Goal: Task Accomplishment & Management: Manage account settings

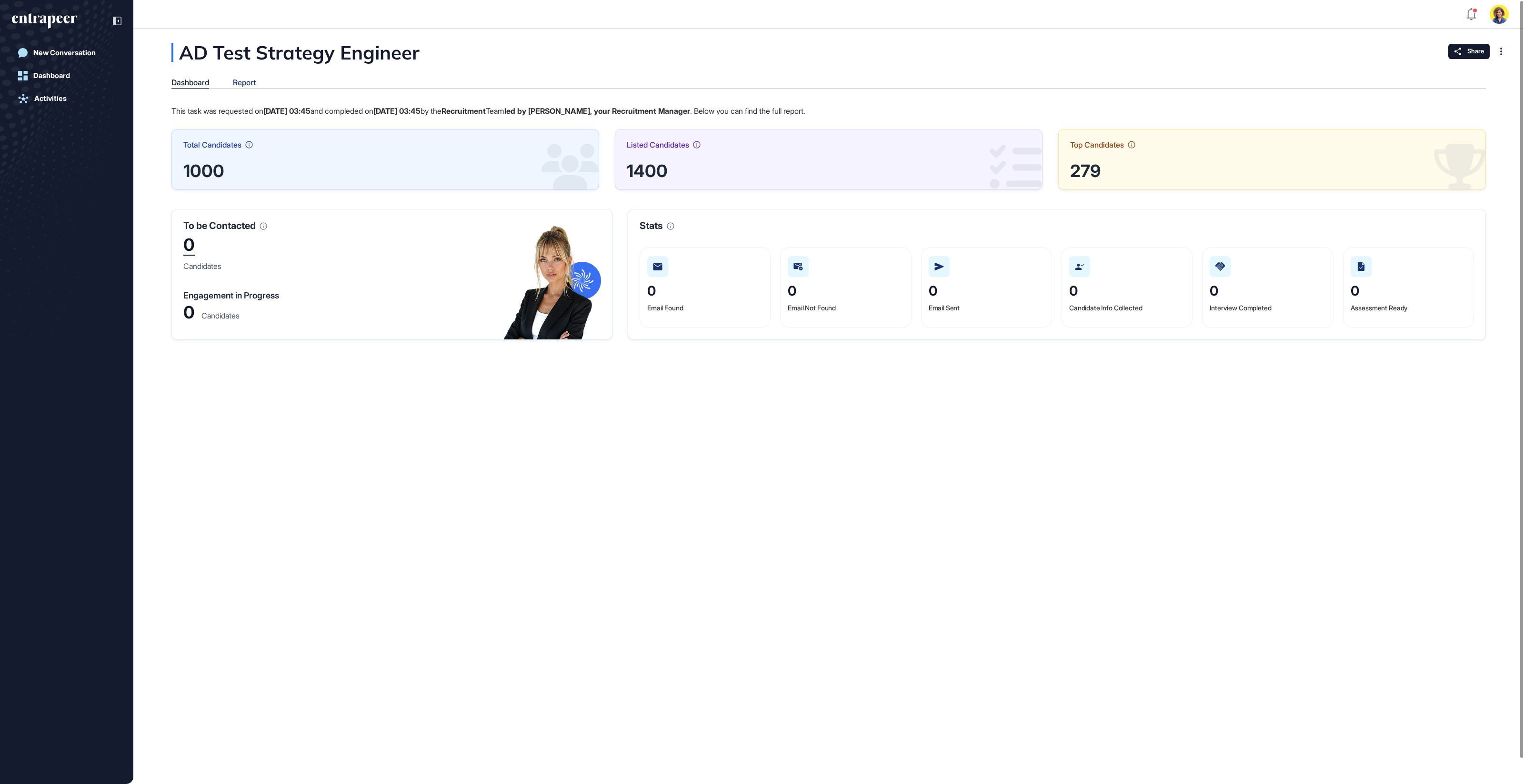
click at [248, 83] on div "Report" at bounding box center [244, 82] width 23 height 9
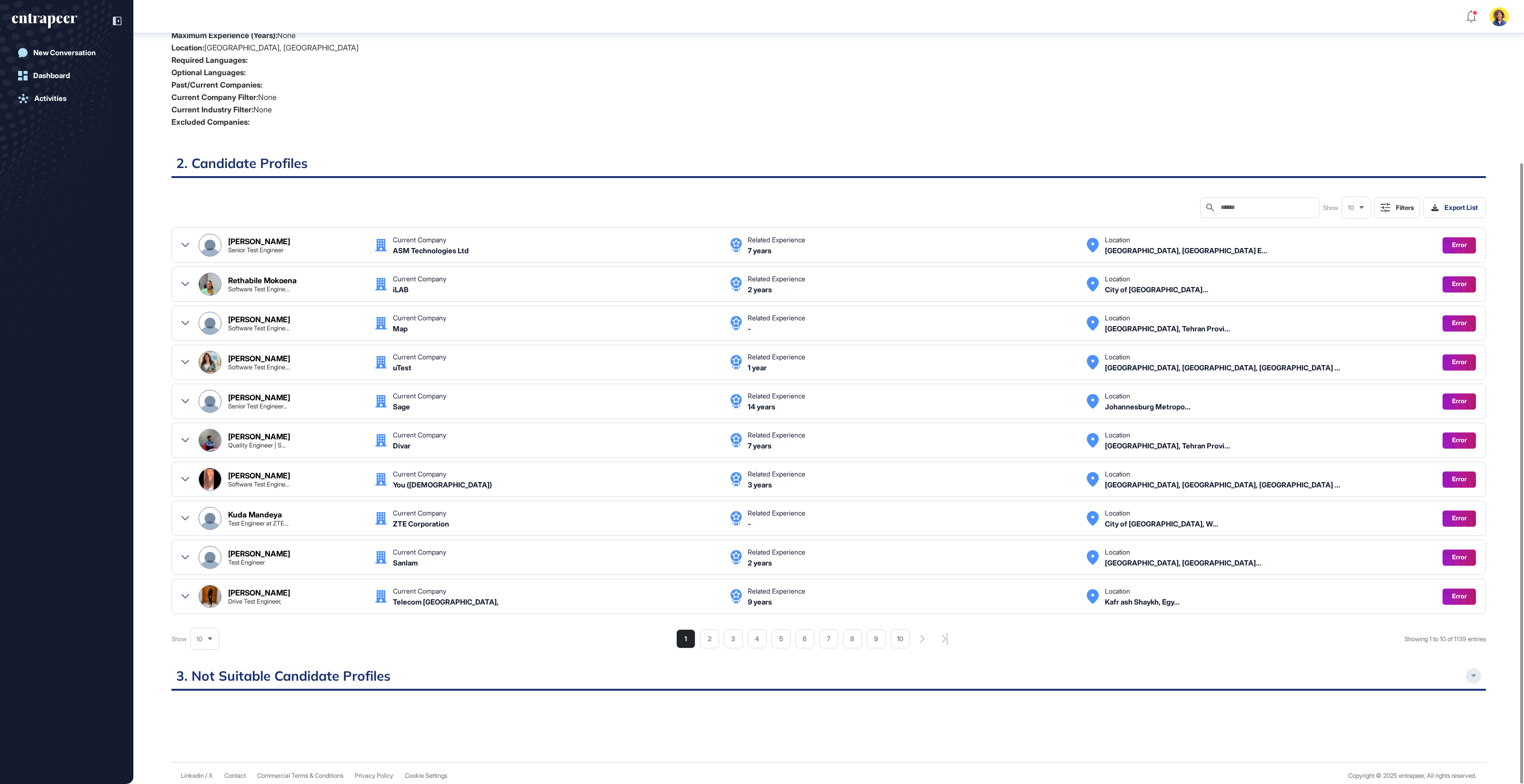
scroll to position [205, 0]
click at [1469, 672] on div at bounding box center [1474, 676] width 15 height 15
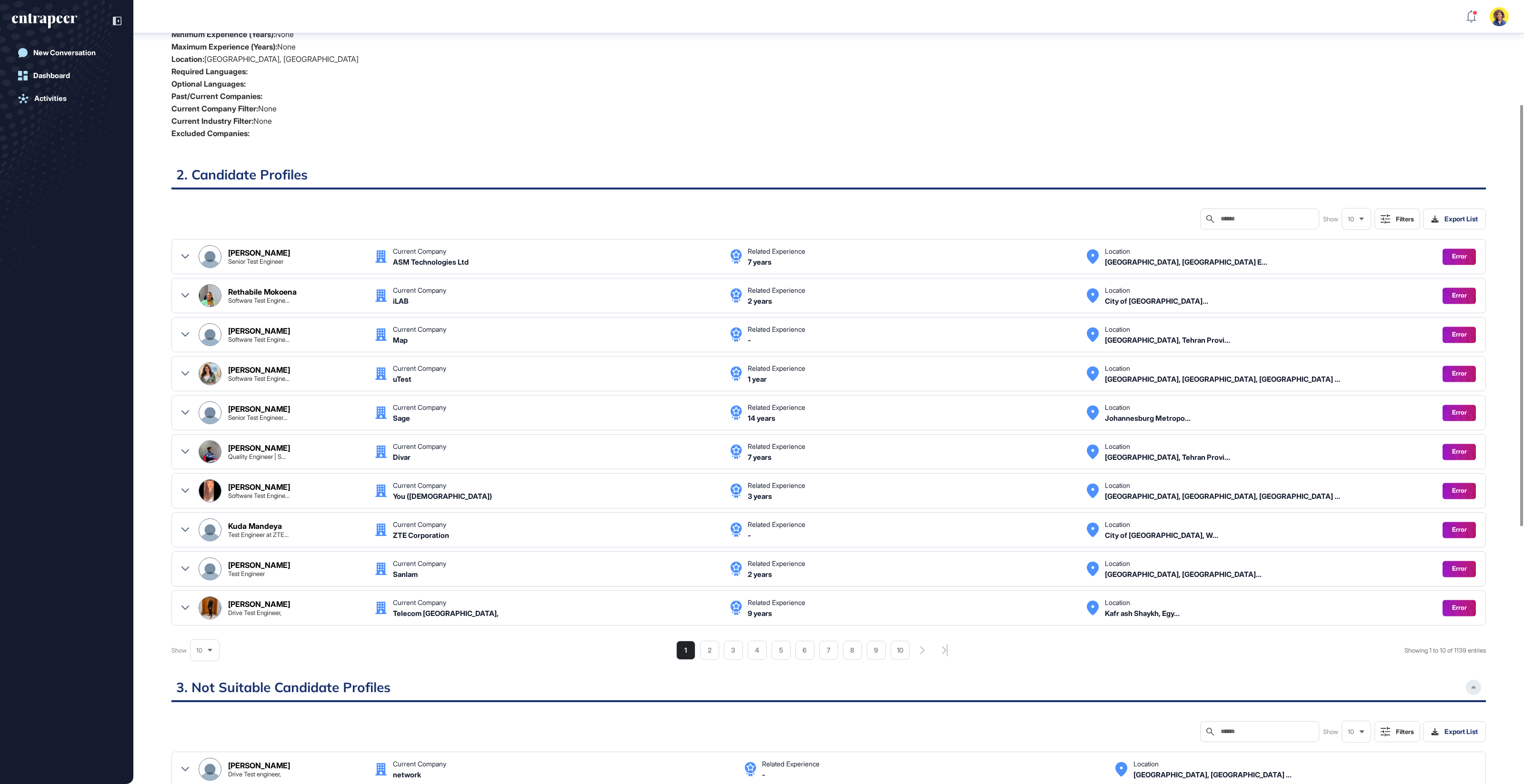
scroll to position [0, 0]
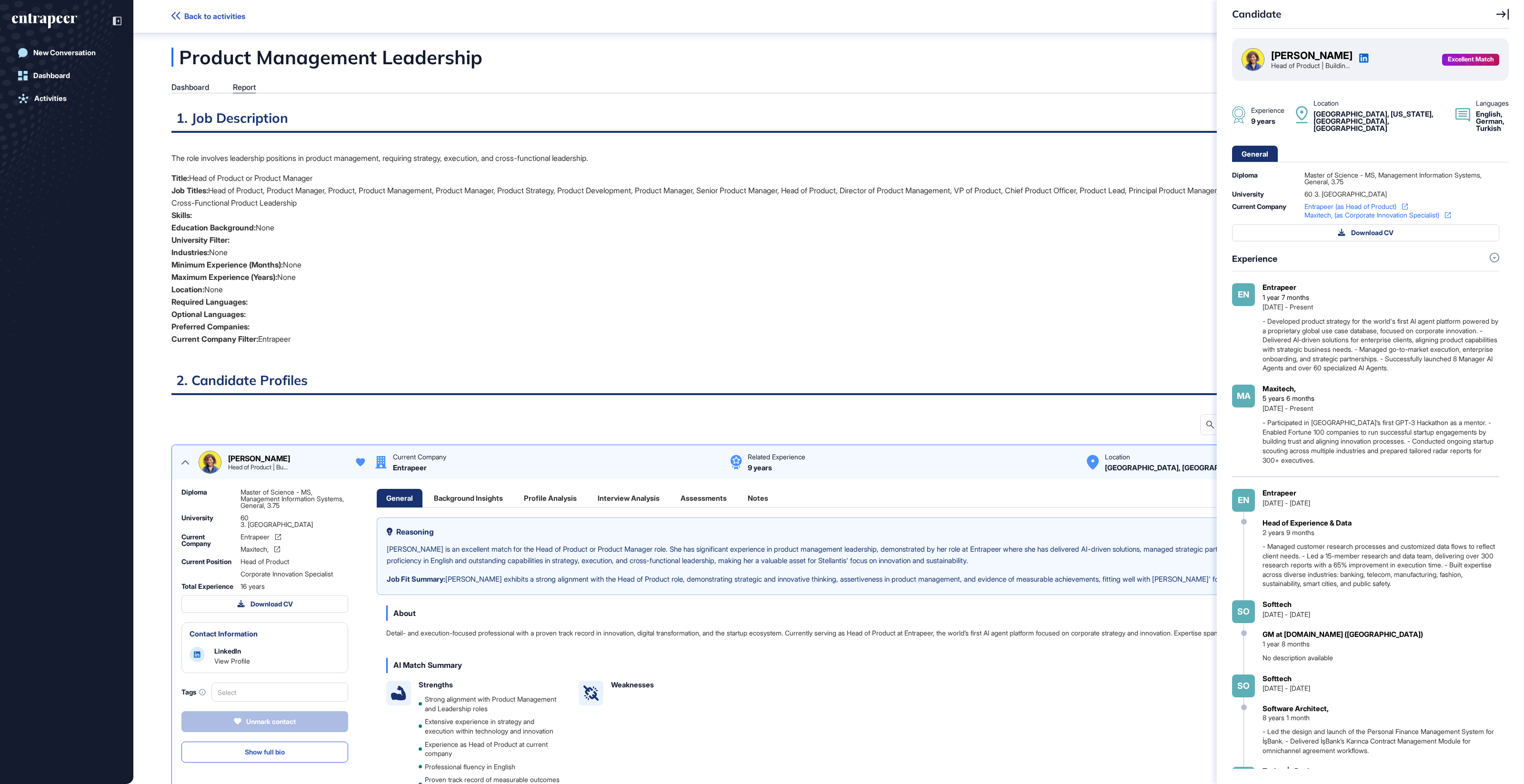
scroll to position [4, 1]
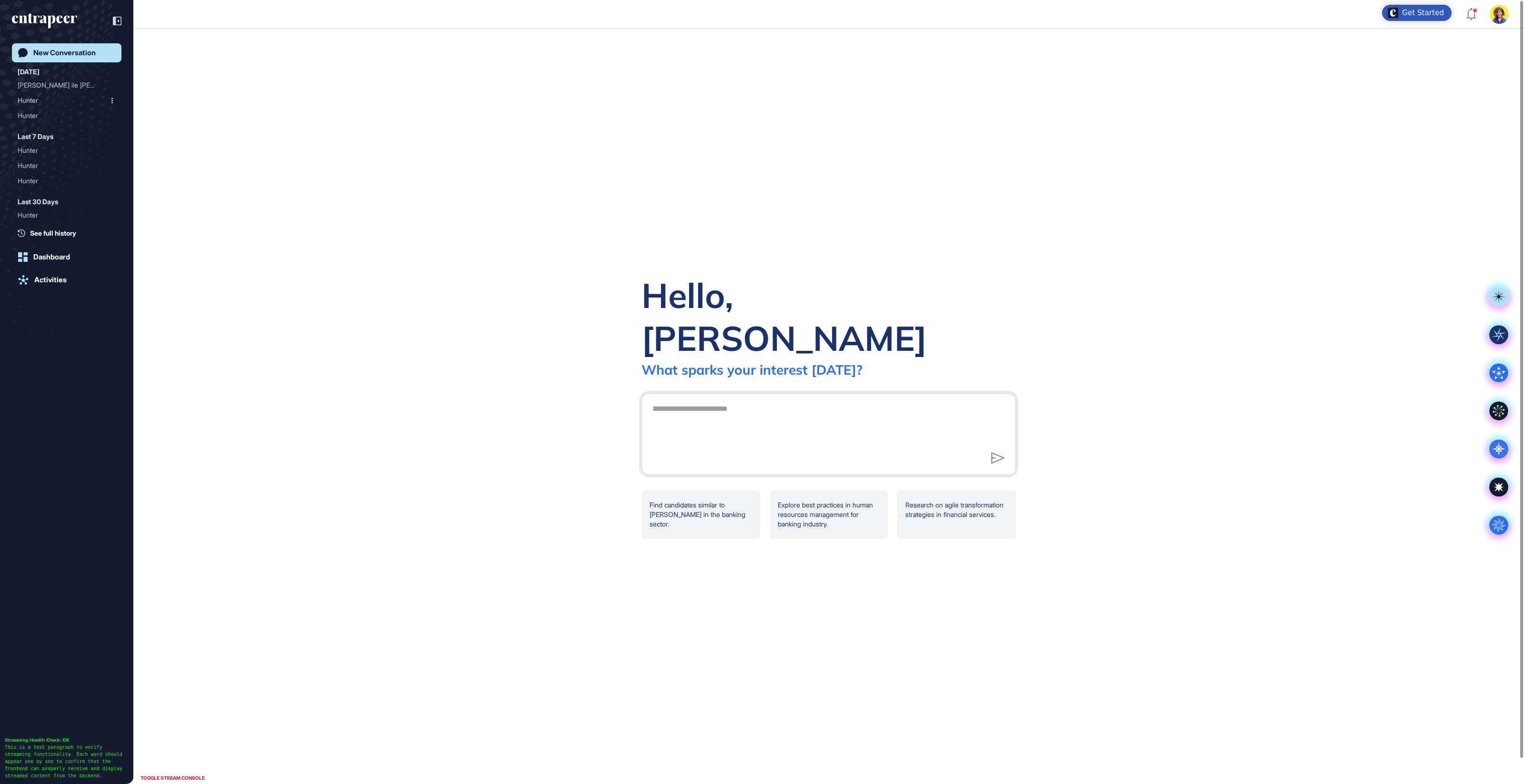
click at [35, 103] on div "Hunter" at bounding box center [63, 101] width 91 height 15
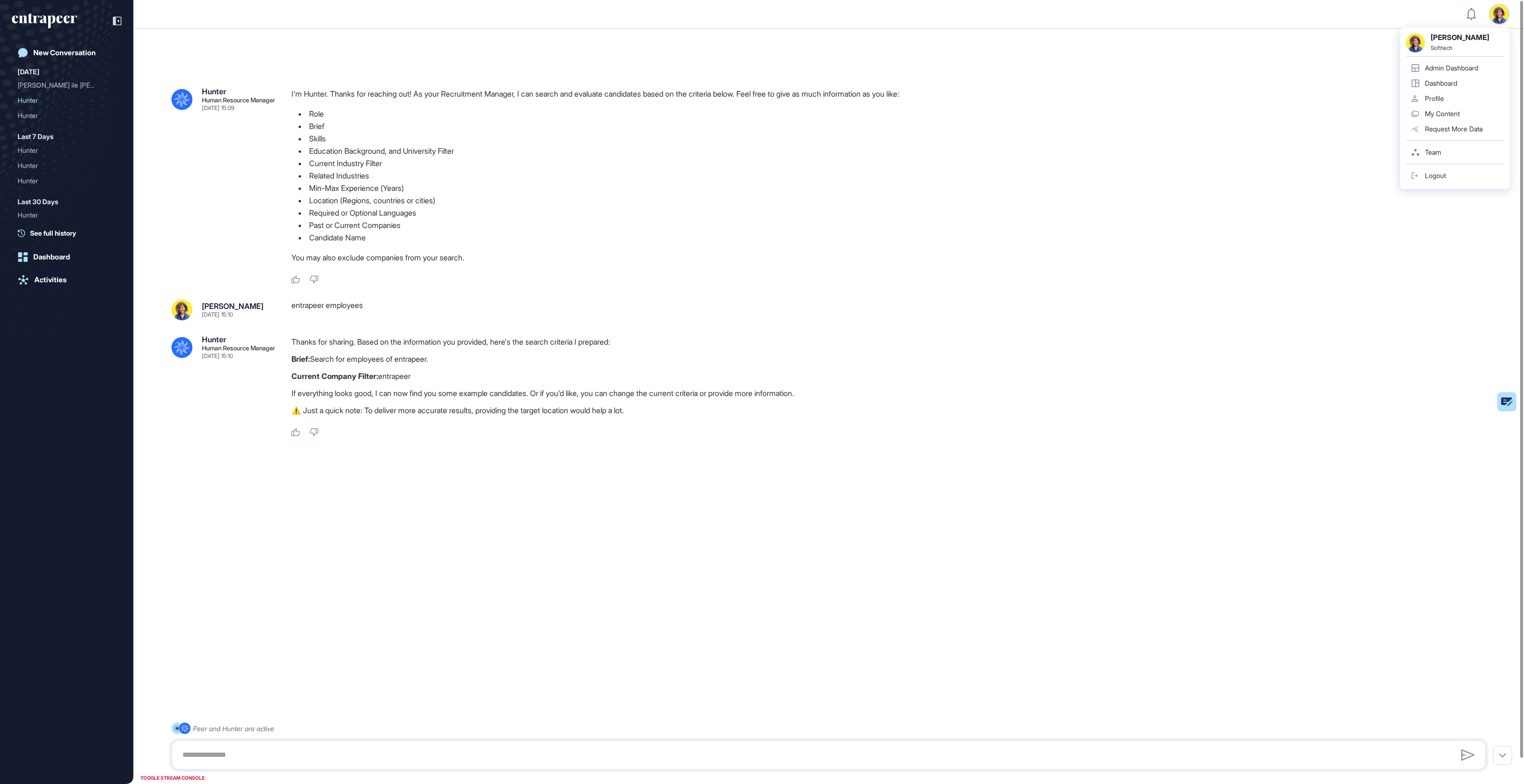
click at [1462, 66] on div "Admin Dashboard" at bounding box center [1452, 68] width 53 height 8
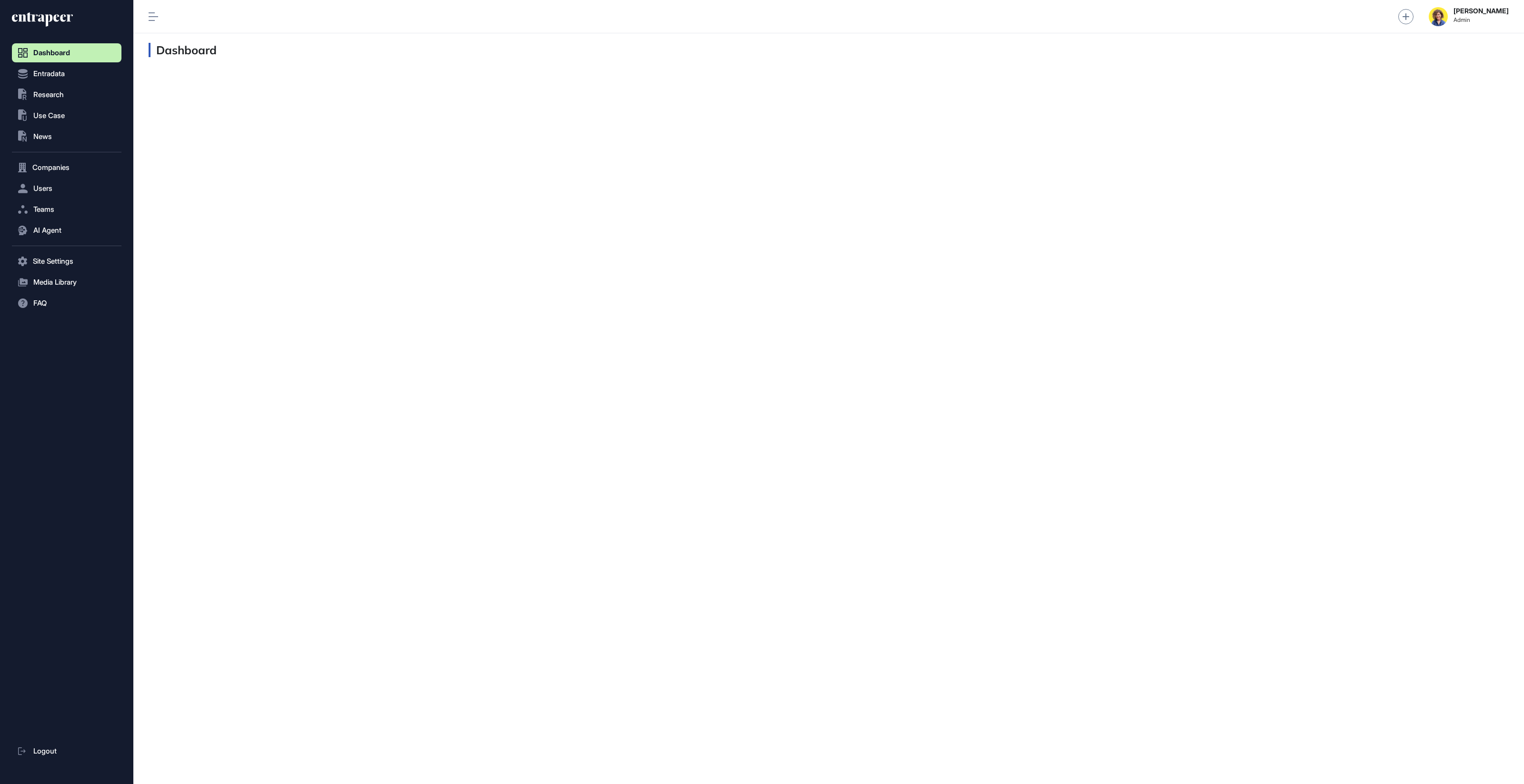
scroll to position [1, 1]
click at [40, 191] on span "Users" at bounding box center [43, 188] width 19 height 8
click at [46, 210] on span "User List" at bounding box center [44, 208] width 27 height 8
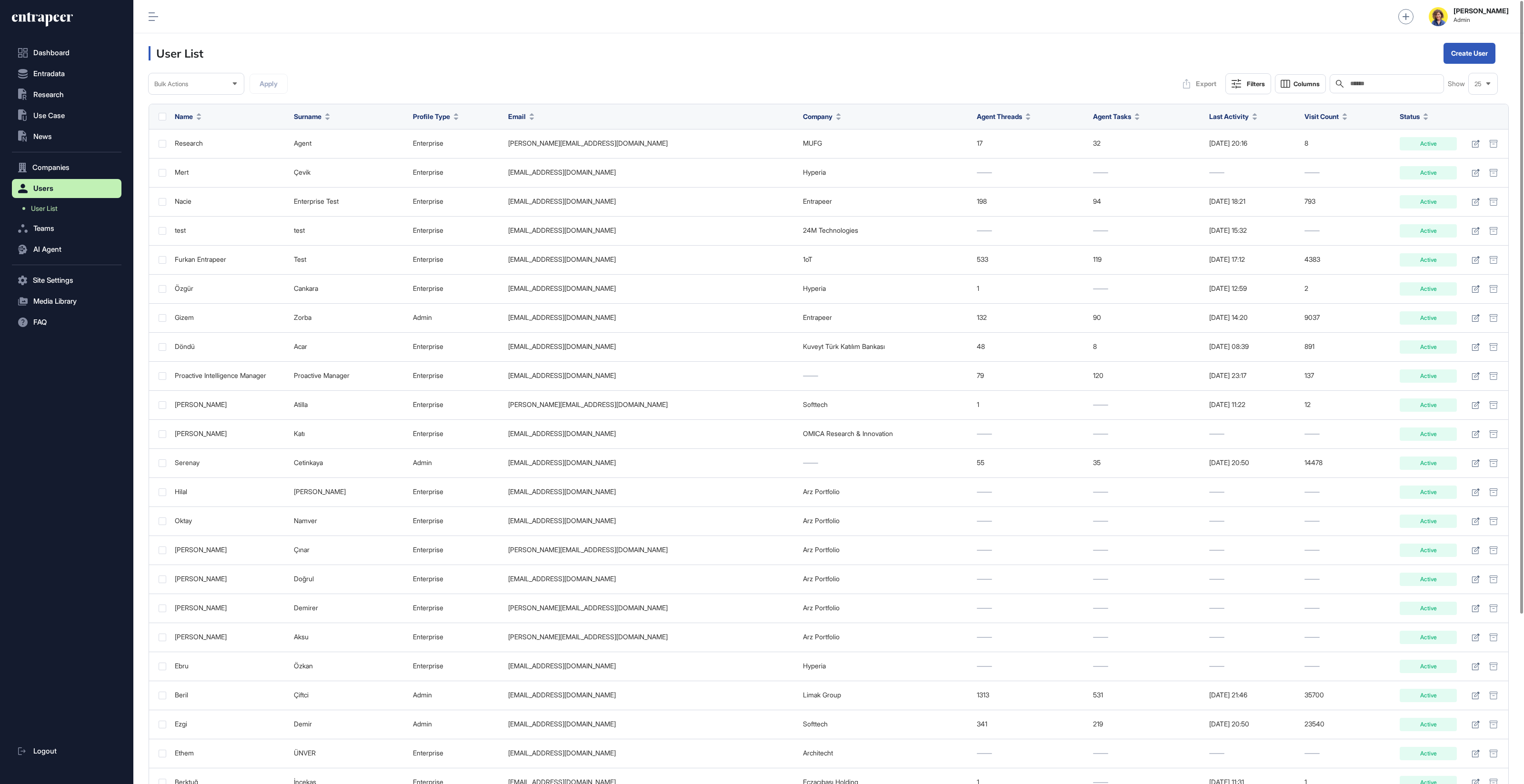
click at [1375, 88] on div "Search" at bounding box center [1387, 84] width 114 height 19
type input "****"
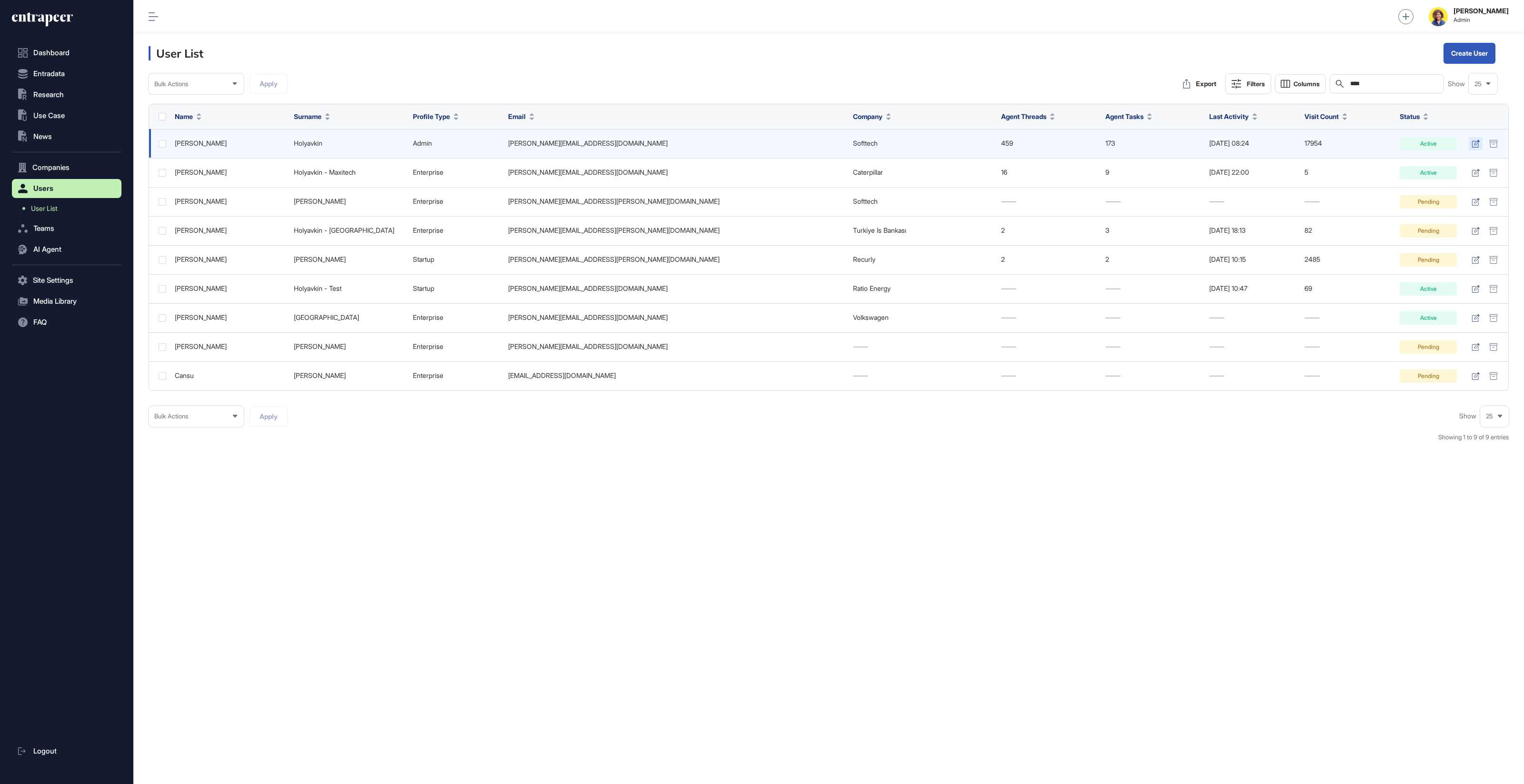
click at [1474, 141] on icon at bounding box center [1475, 144] width 8 height 8
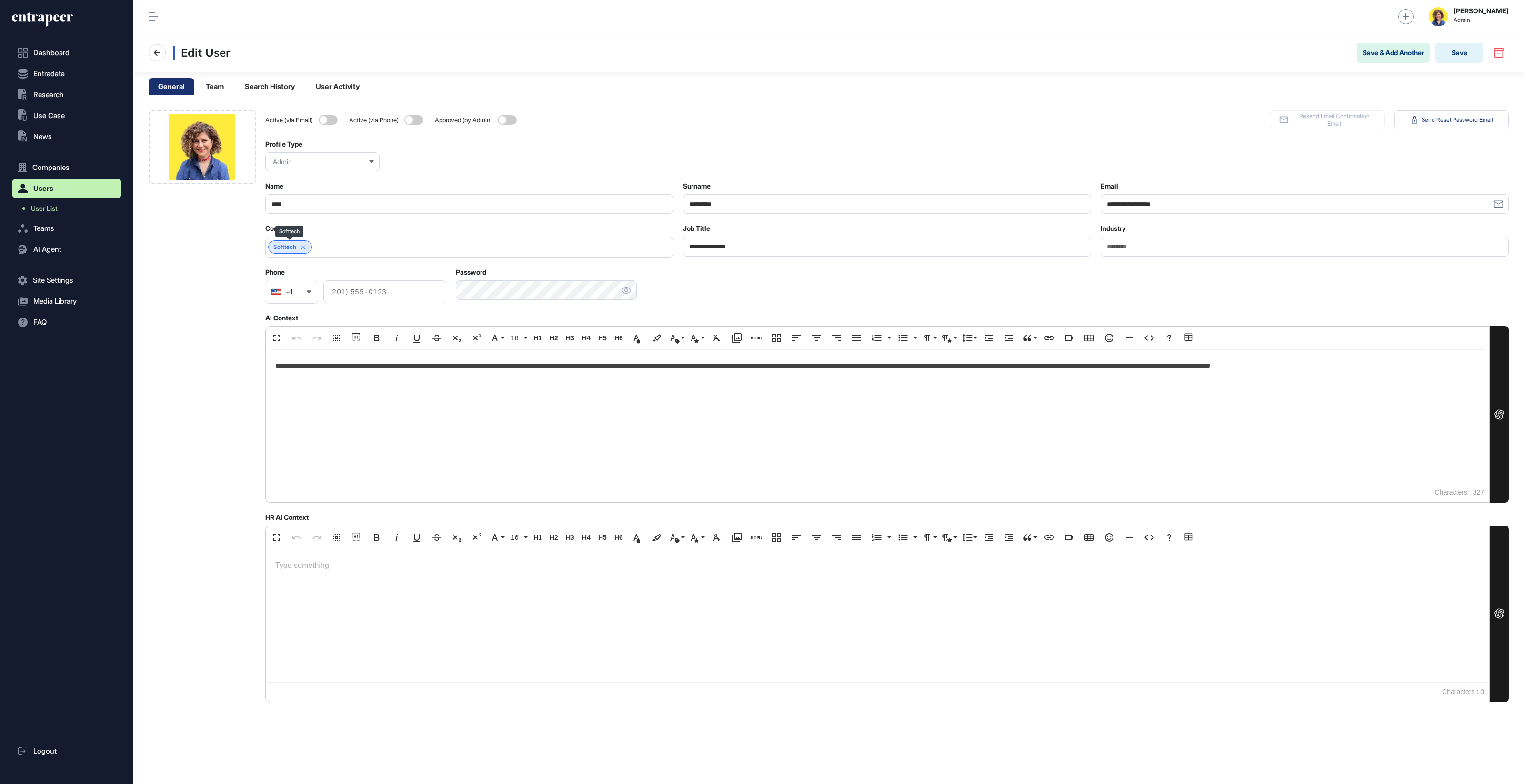
click at [302, 244] on icon at bounding box center [303, 247] width 7 height 7
drag, startPoint x: 302, startPoint y: 247, endPoint x: 405, endPoint y: 253, distance: 103.2
click at [302, 247] on input "text" at bounding box center [463, 247] width 383 height 8
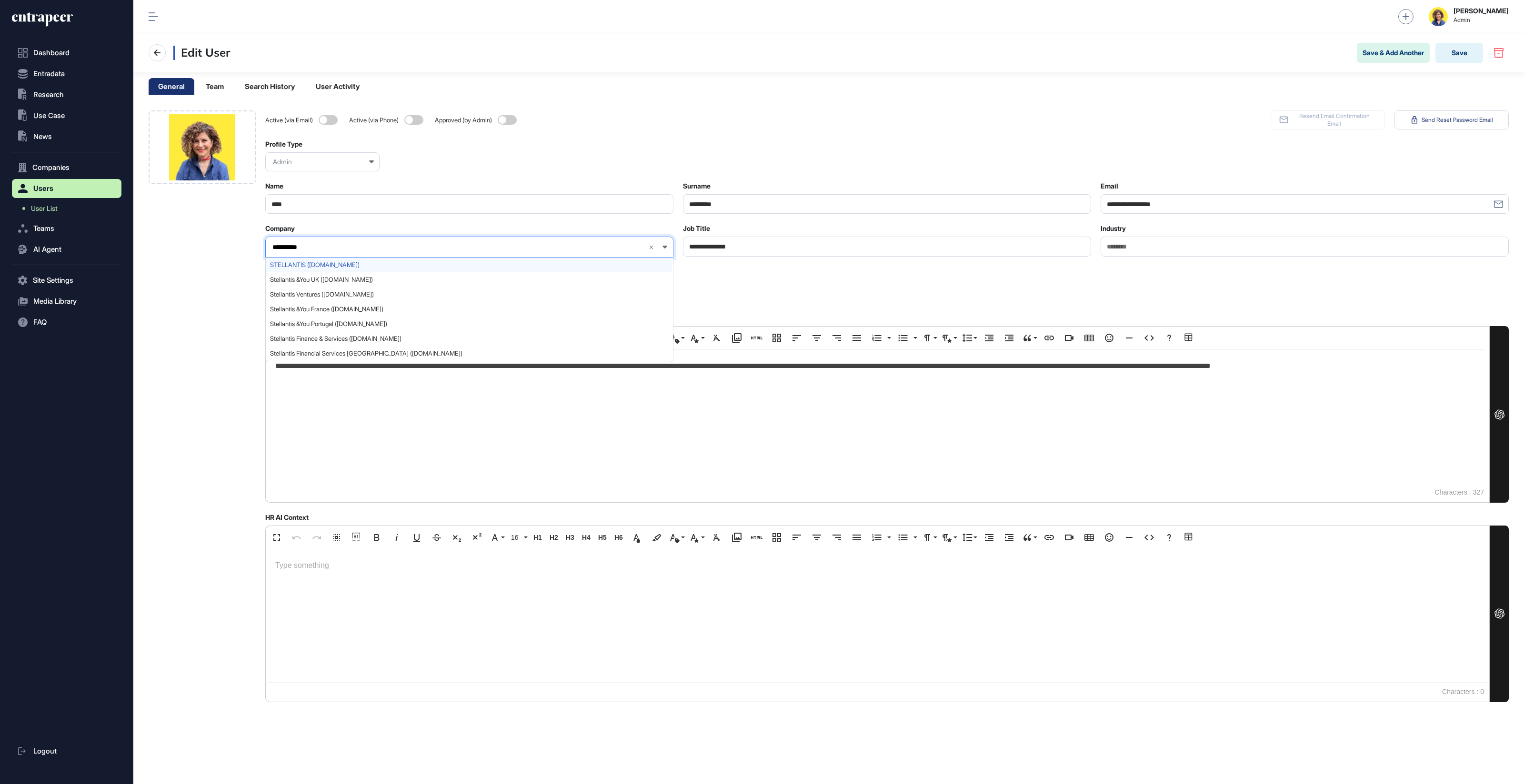
type input "**********"
drag, startPoint x: 306, startPoint y: 264, endPoint x: 298, endPoint y: 265, distance: 8.1
click at [305, 264] on span "STELLANTIS (stellantis.com)" at bounding box center [469, 265] width 398 height 7
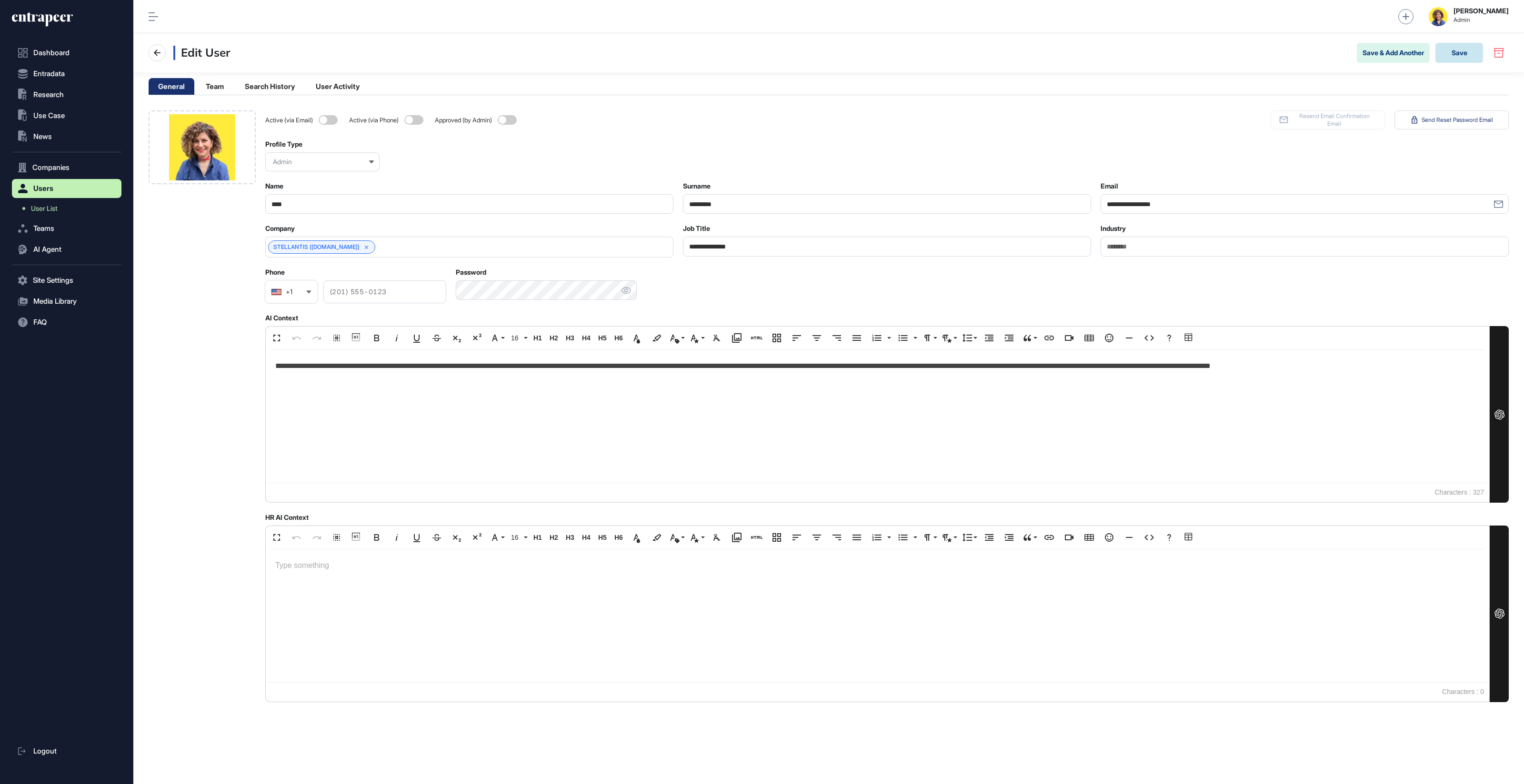
click at [1464, 51] on button "Save" at bounding box center [1459, 53] width 47 height 20
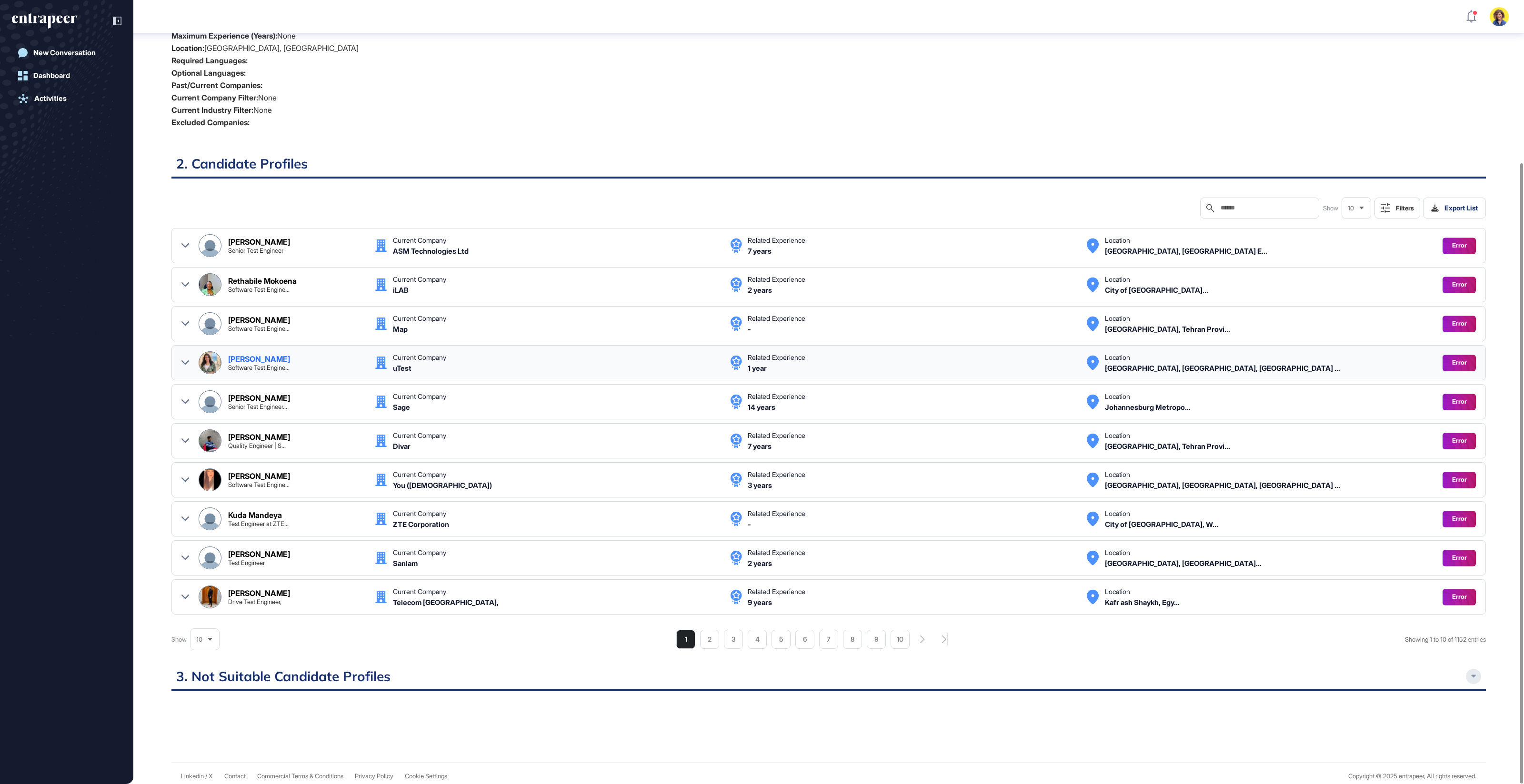
scroll to position [205, 0]
click at [1479, 668] on div at bounding box center [1474, 676] width 15 height 15
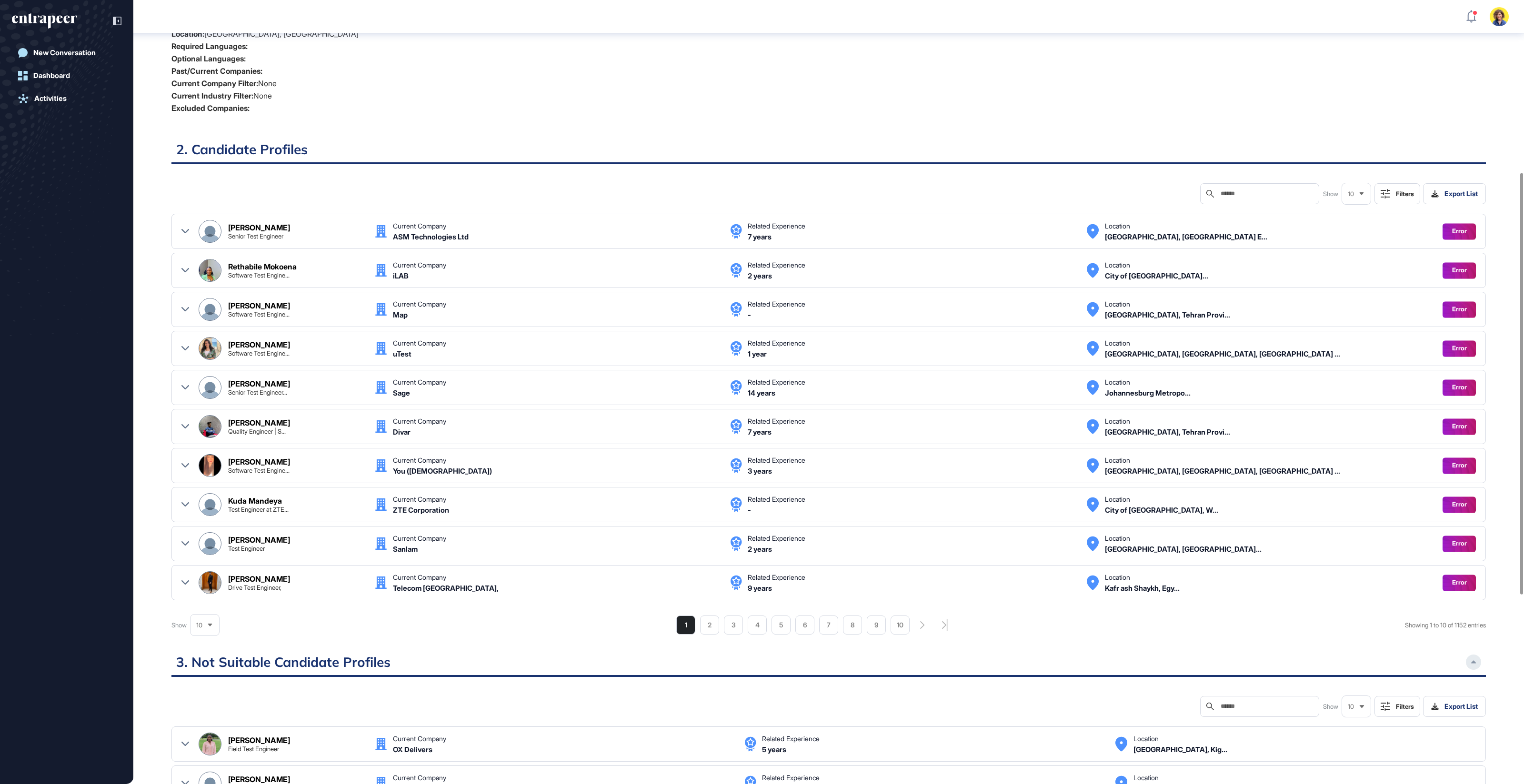
scroll to position [151, 0]
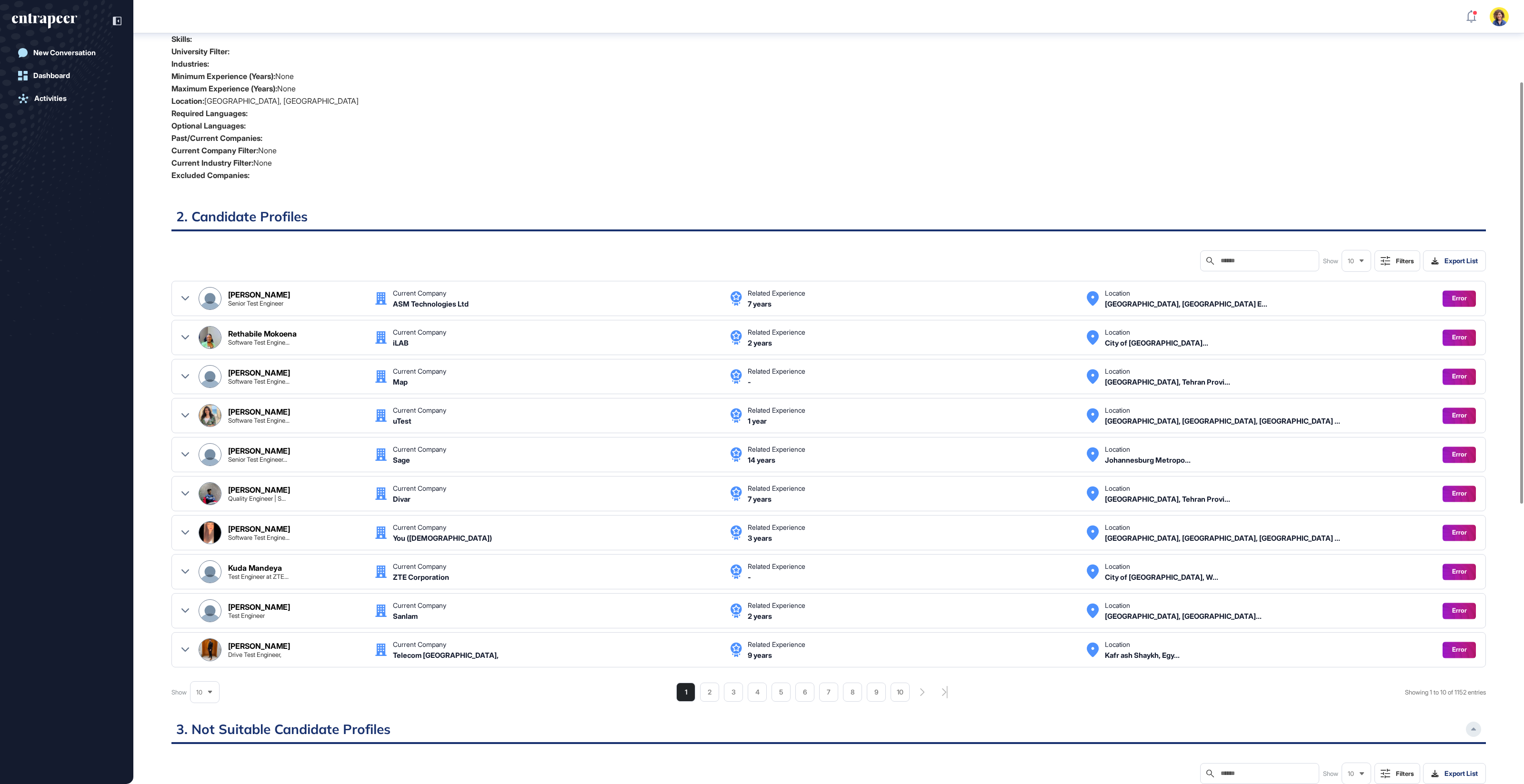
click at [1397, 258] on div "Filters" at bounding box center [1404, 261] width 18 height 8
click at [1376, 304] on div "Matching Level" at bounding box center [1362, 302] width 94 height 17
click at [1335, 318] on div "Error" at bounding box center [1361, 318] width 92 height 14
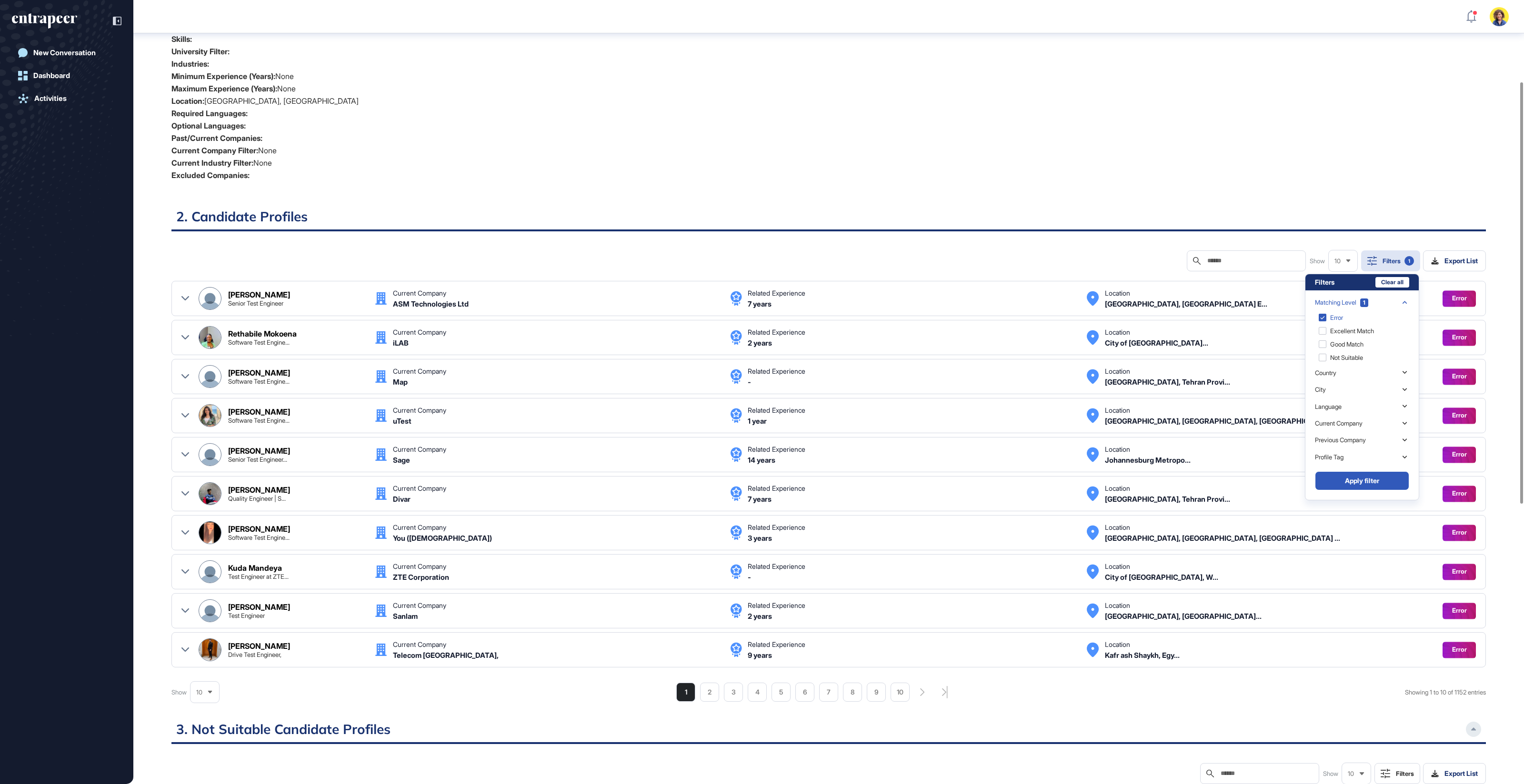
click at [1389, 482] on button "Apply filter" at bounding box center [1362, 481] width 94 height 19
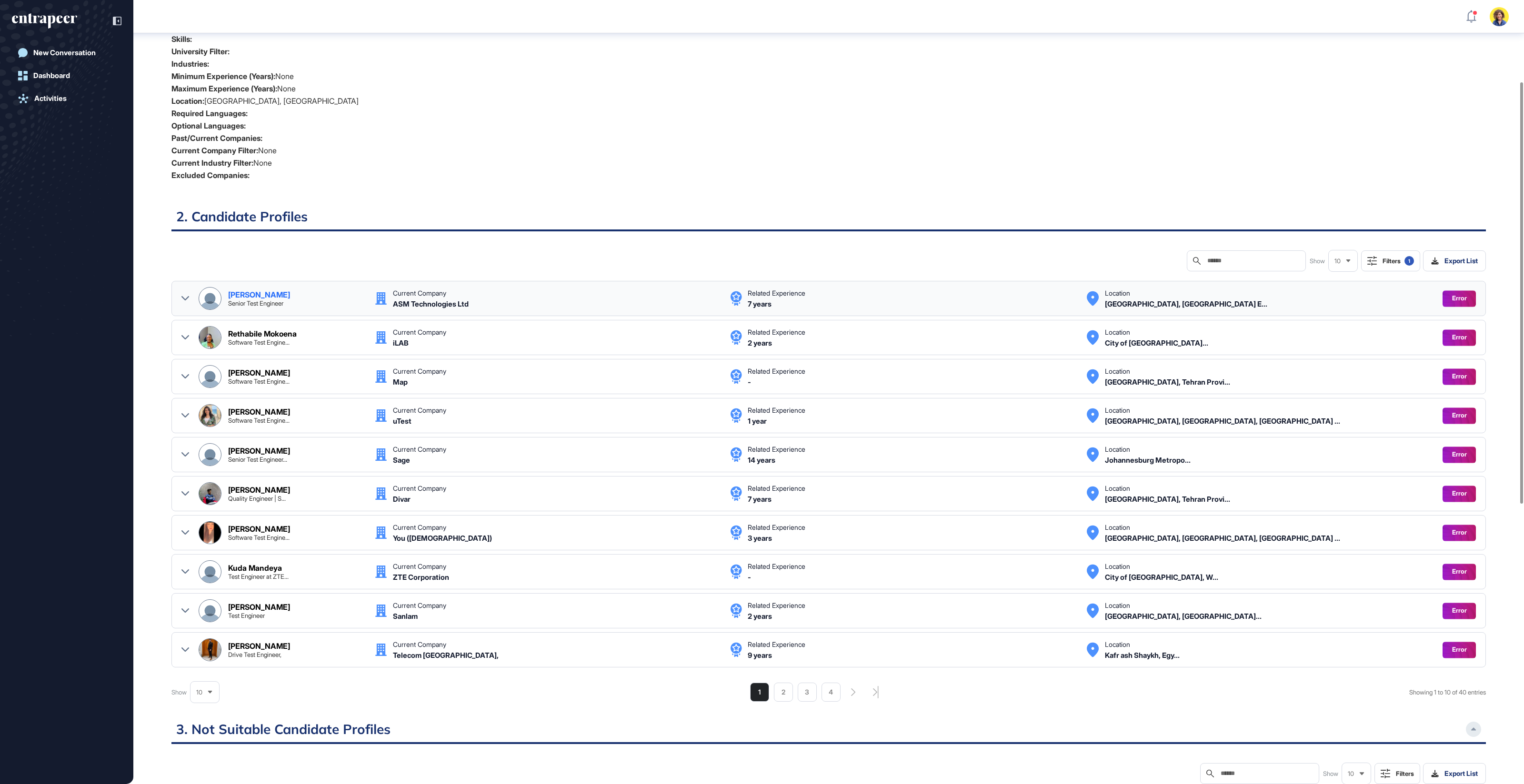
click at [182, 299] on icon at bounding box center [185, 298] width 8 height 8
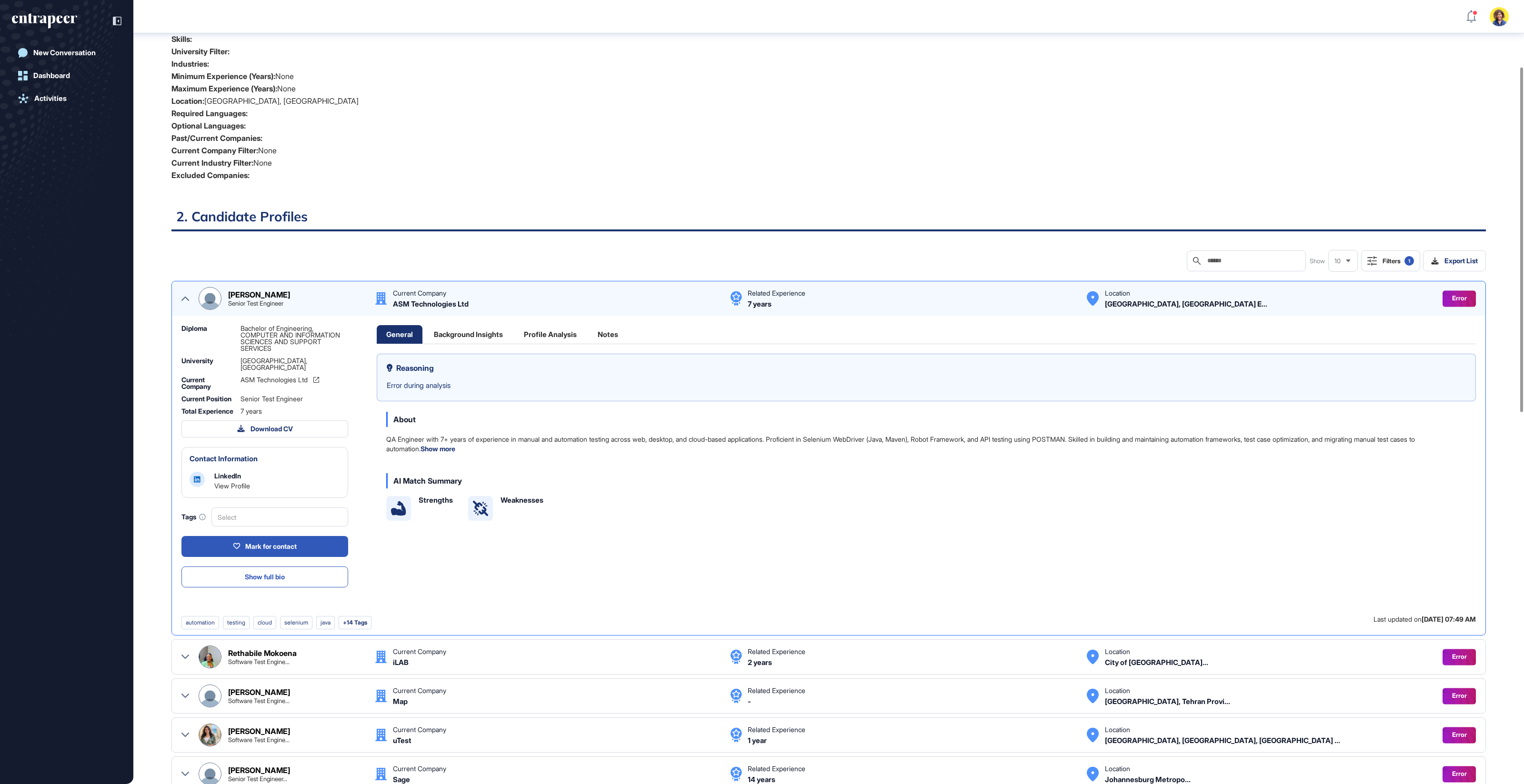
click at [467, 331] on div "Background Insights" at bounding box center [468, 334] width 88 height 18
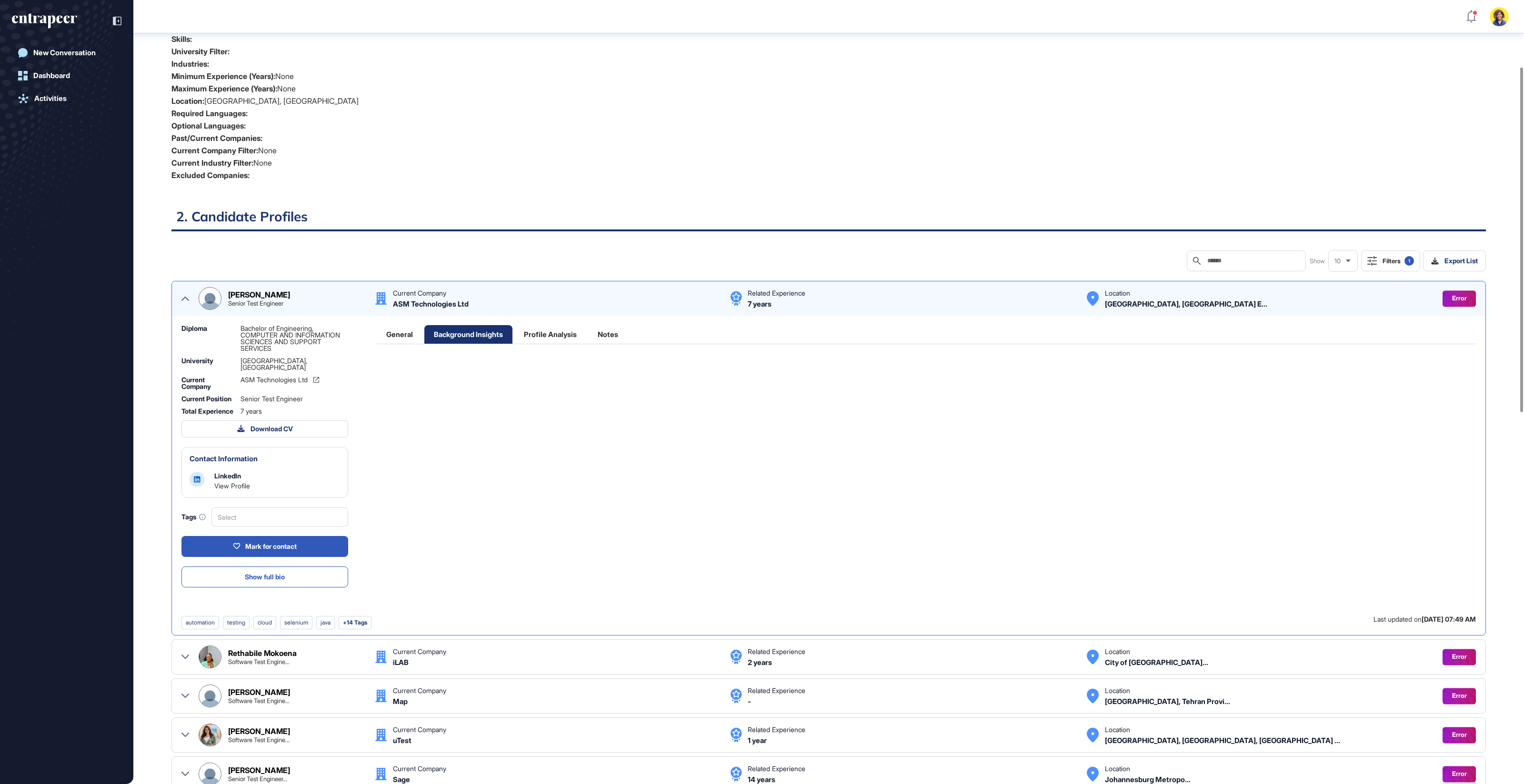
click at [555, 332] on div "Profile Analysis" at bounding box center [550, 334] width 72 height 18
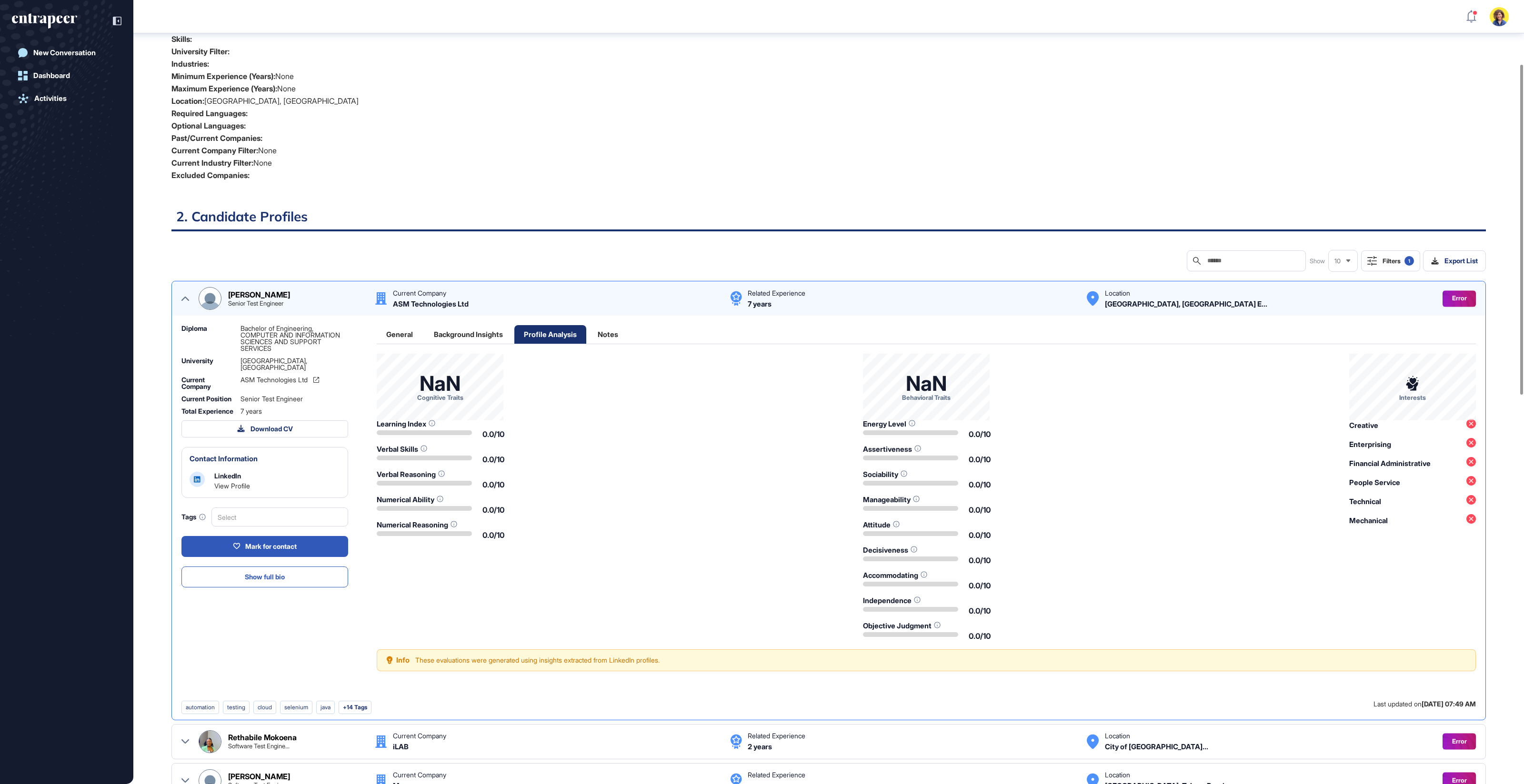
click at [603, 333] on div "Notes" at bounding box center [608, 334] width 40 height 18
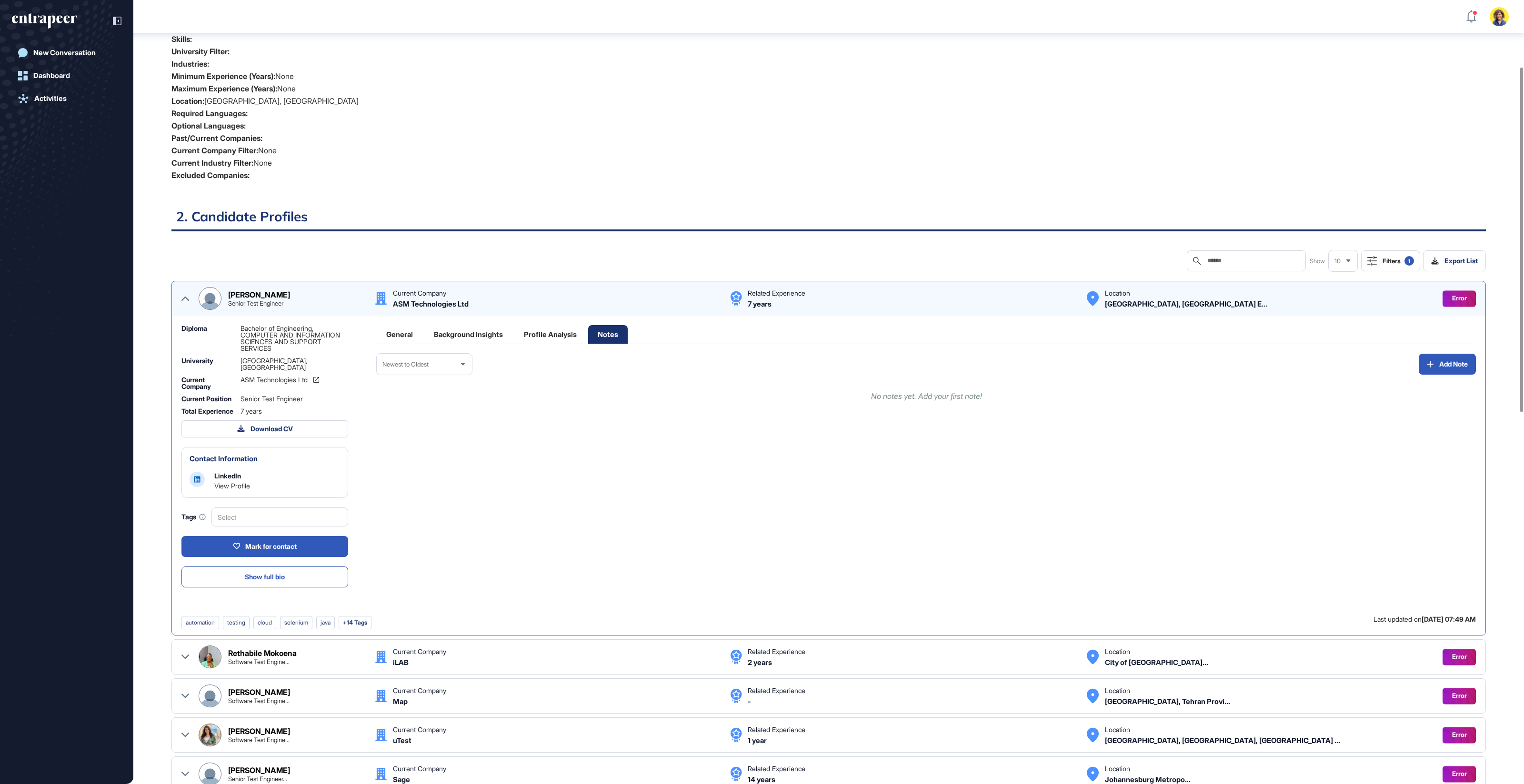
click at [386, 330] on div "General" at bounding box center [399, 334] width 46 height 18
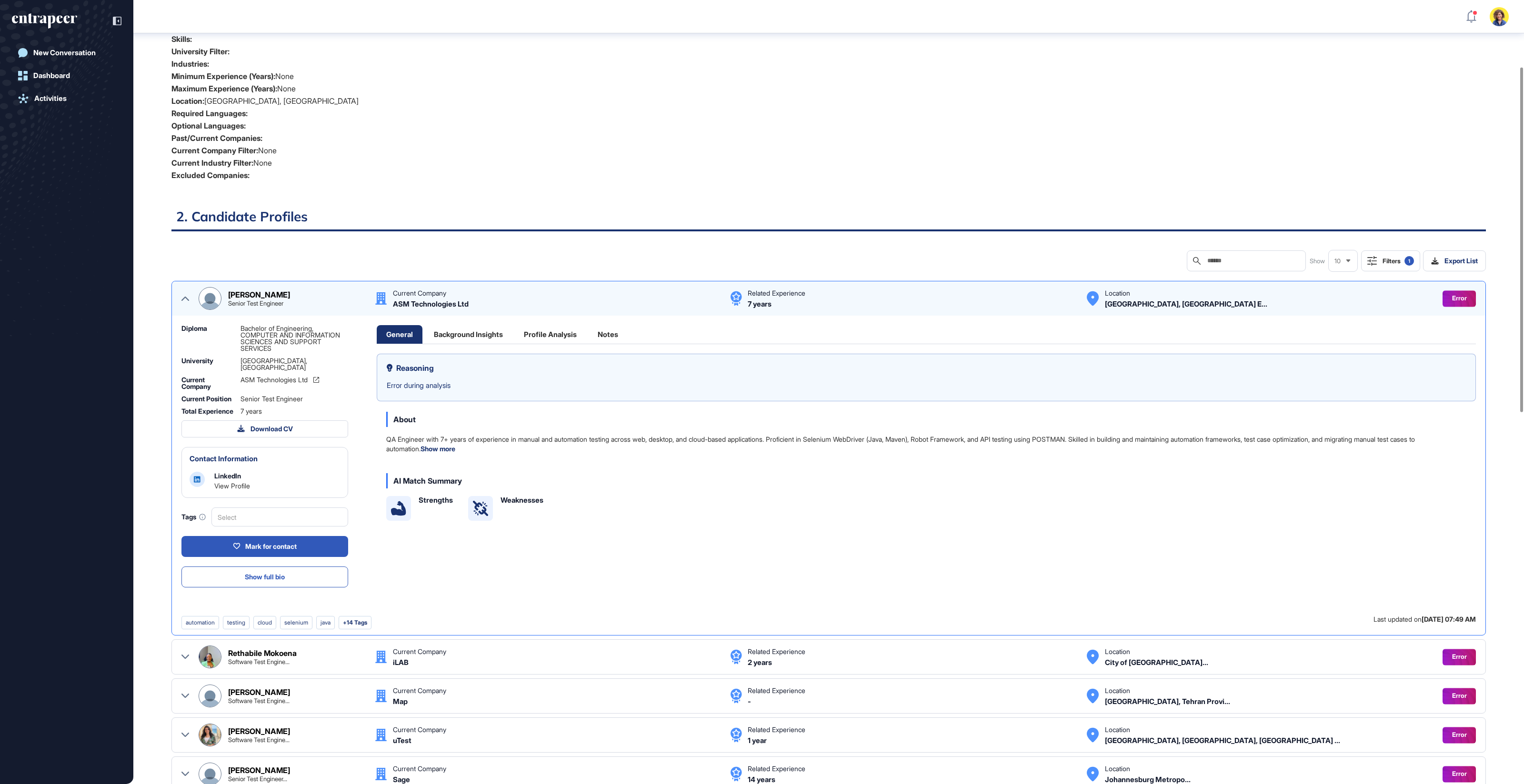
click at [187, 296] on icon at bounding box center [185, 298] width 8 height 8
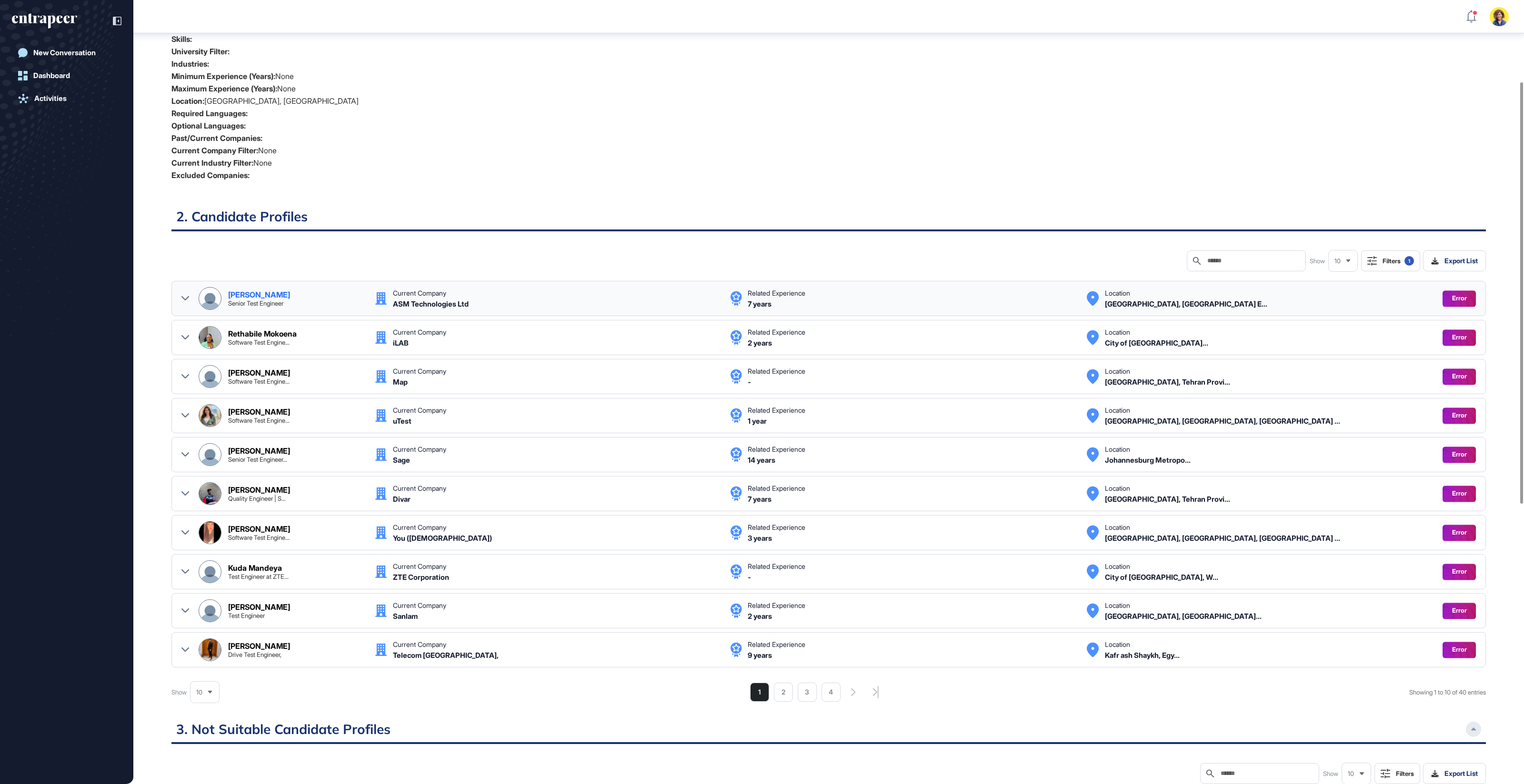
click at [187, 296] on icon at bounding box center [185, 298] width 8 height 8
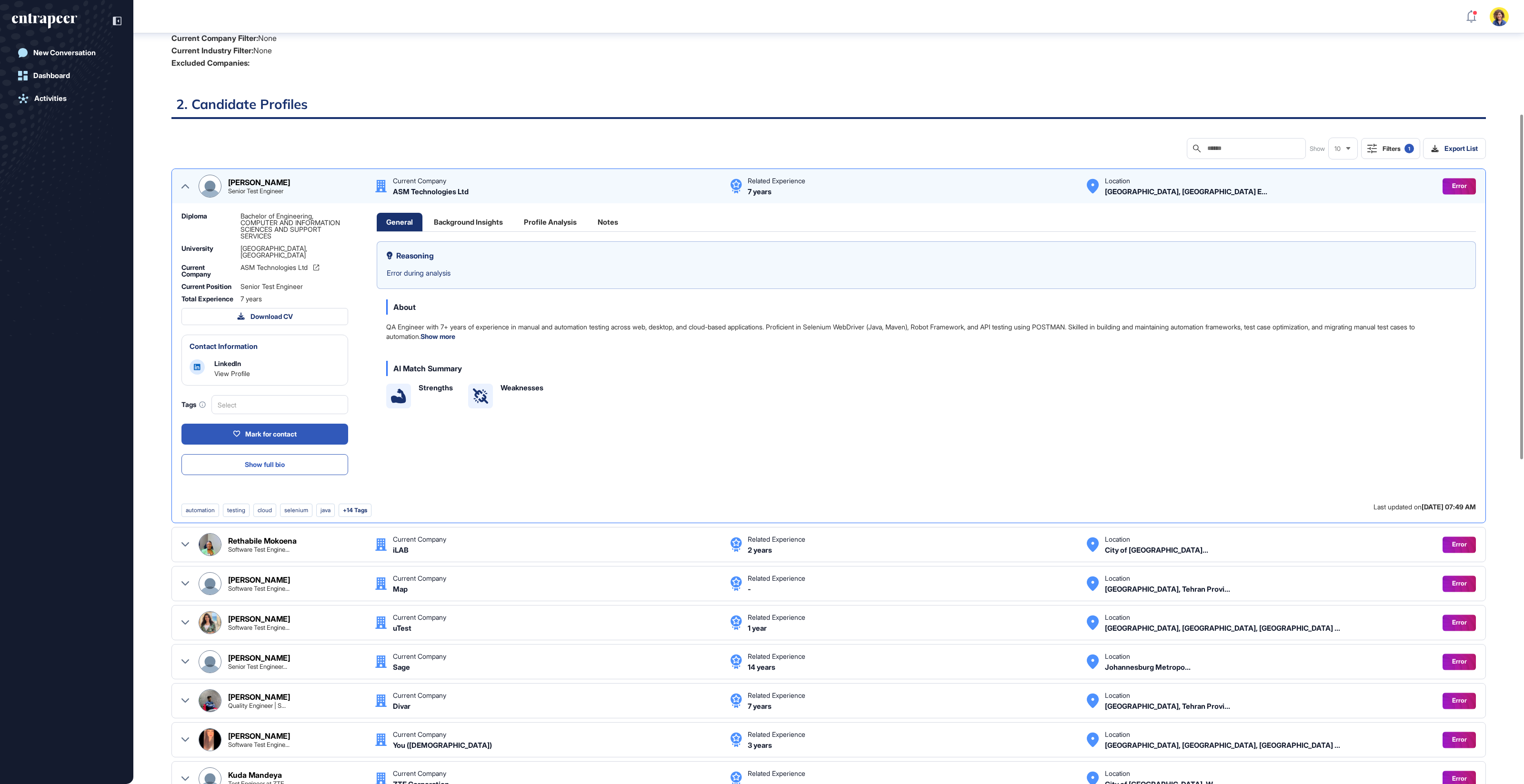
scroll to position [265, 0]
click at [185, 184] on icon at bounding box center [185, 185] width 8 height 8
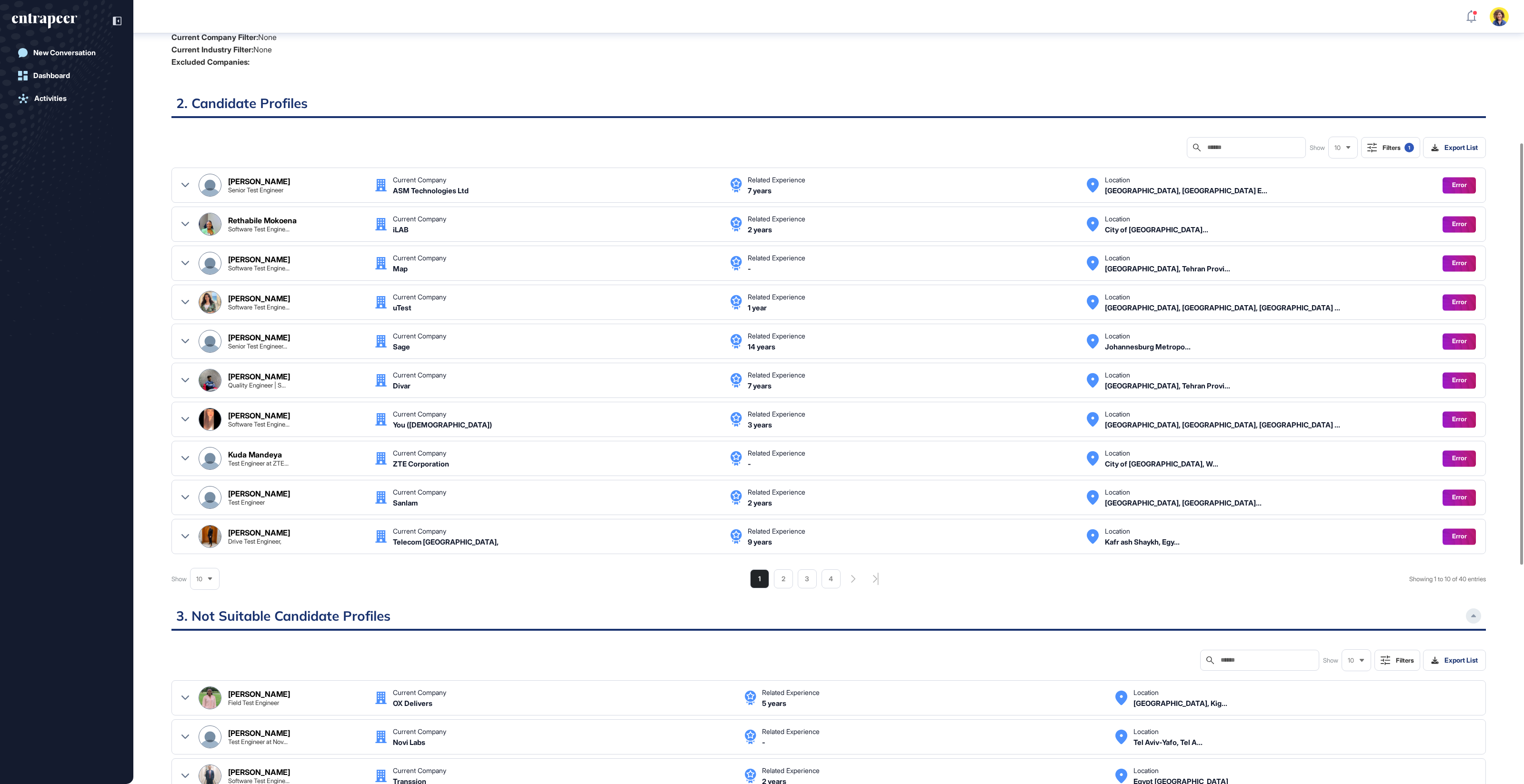
click at [1399, 150] on div "Filters 1" at bounding box center [1398, 148] width 31 height 9
click at [1349, 192] on div "Matching Level 1" at bounding box center [1342, 189] width 53 height 8
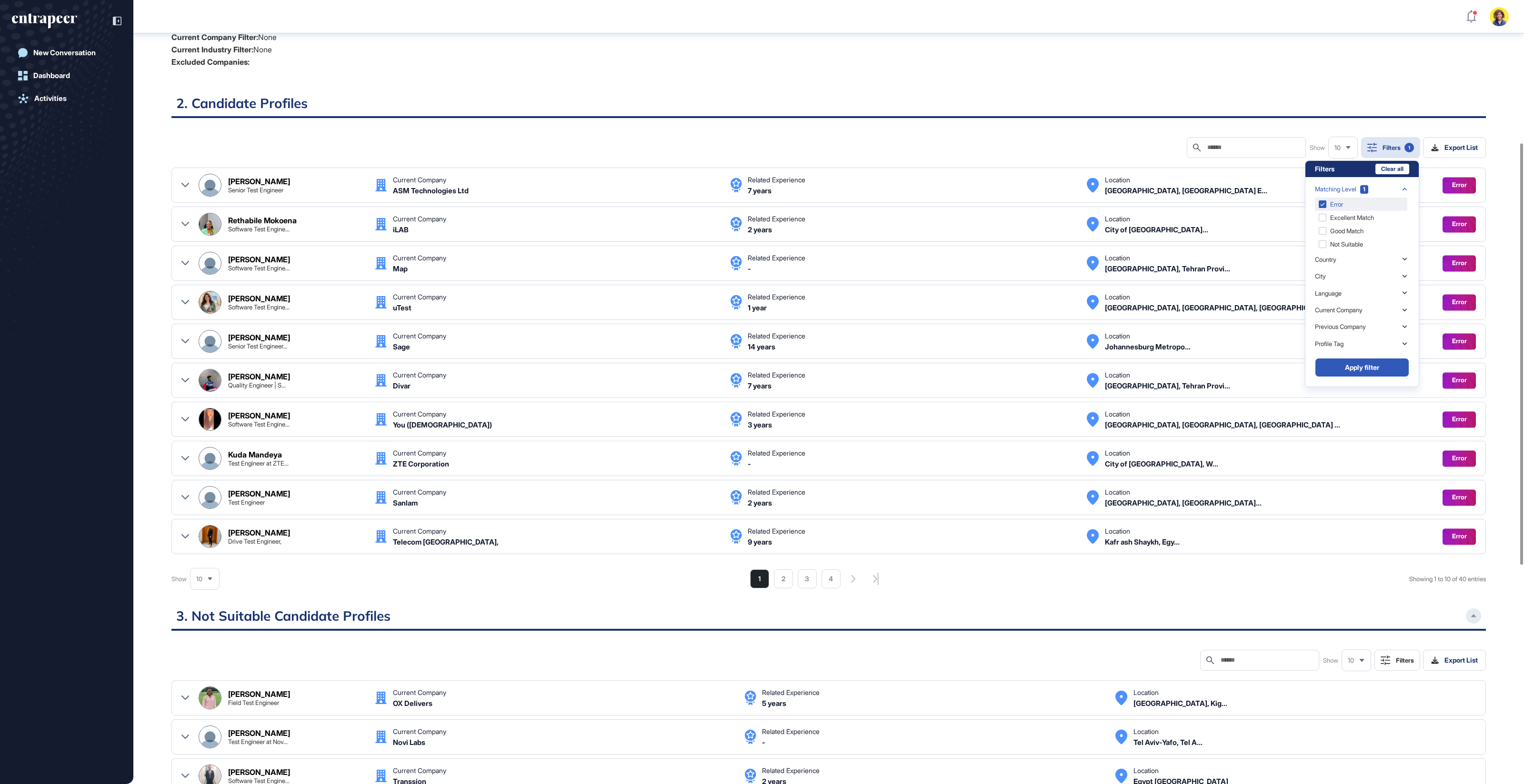
click at [1333, 202] on div "Error" at bounding box center [1361, 204] width 92 height 14
click at [1330, 215] on div "Excellent Match" at bounding box center [1361, 218] width 92 height 14
drag, startPoint x: 1327, startPoint y: 228, endPoint x: 1329, endPoint y: 239, distance: 11.2
click at [1327, 228] on div "Good Match" at bounding box center [1361, 231] width 92 height 14
click at [1329, 244] on div "Not Suitable" at bounding box center [1361, 244] width 92 height 14
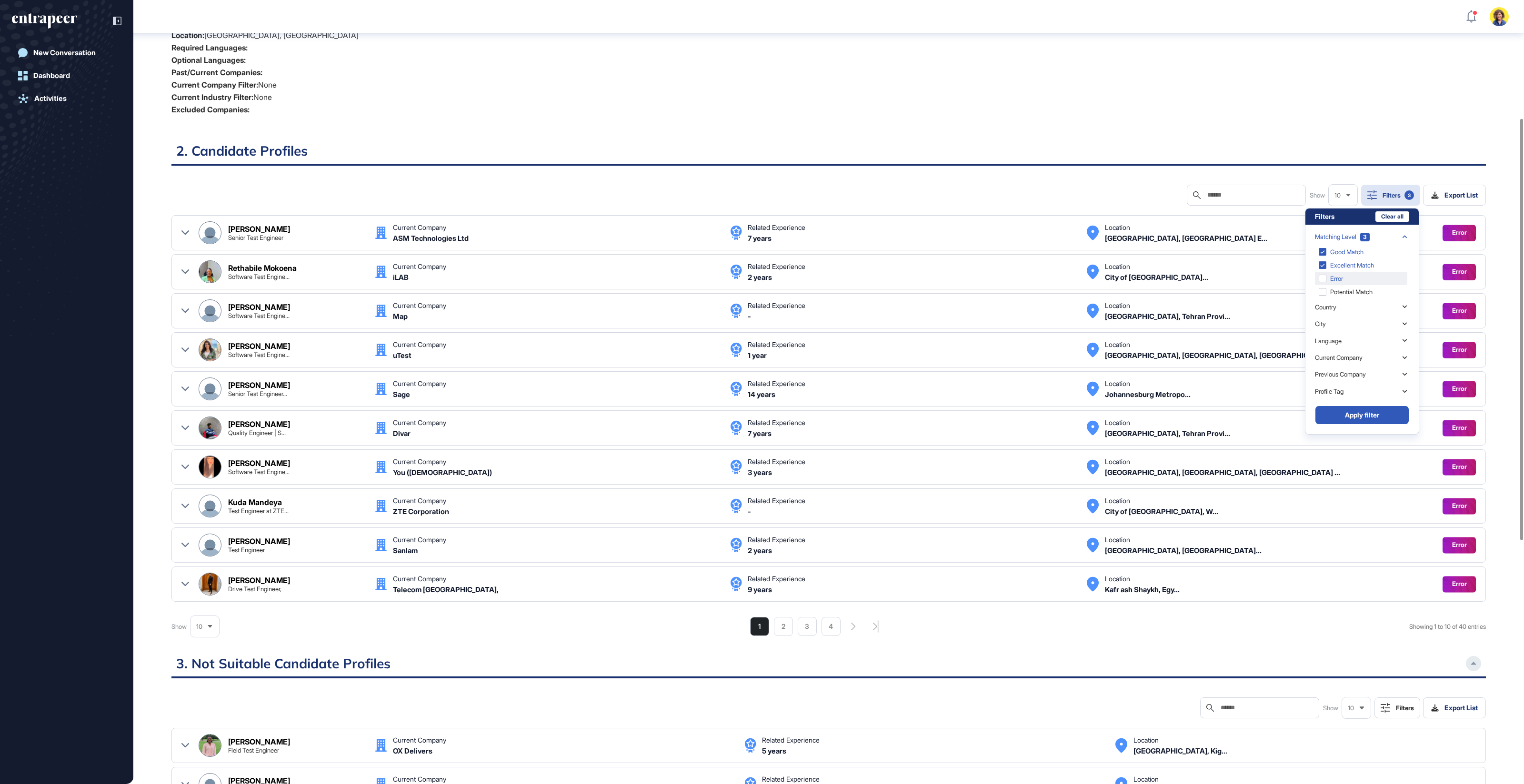
scroll to position [233, 0]
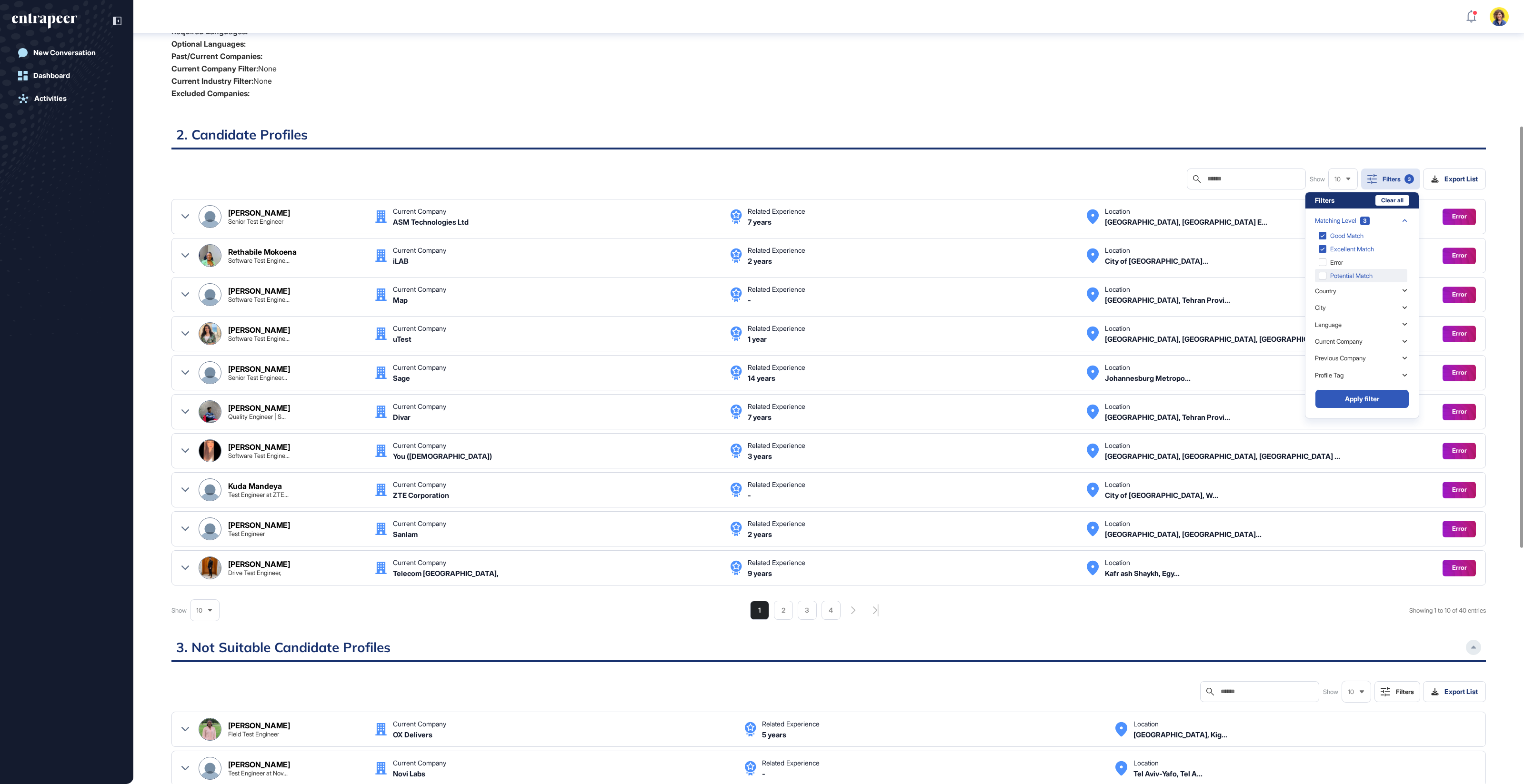
click at [1328, 275] on div "Potential Match" at bounding box center [1361, 276] width 92 height 14
click at [1320, 248] on div "Not Suitable" at bounding box center [1361, 249] width 92 height 14
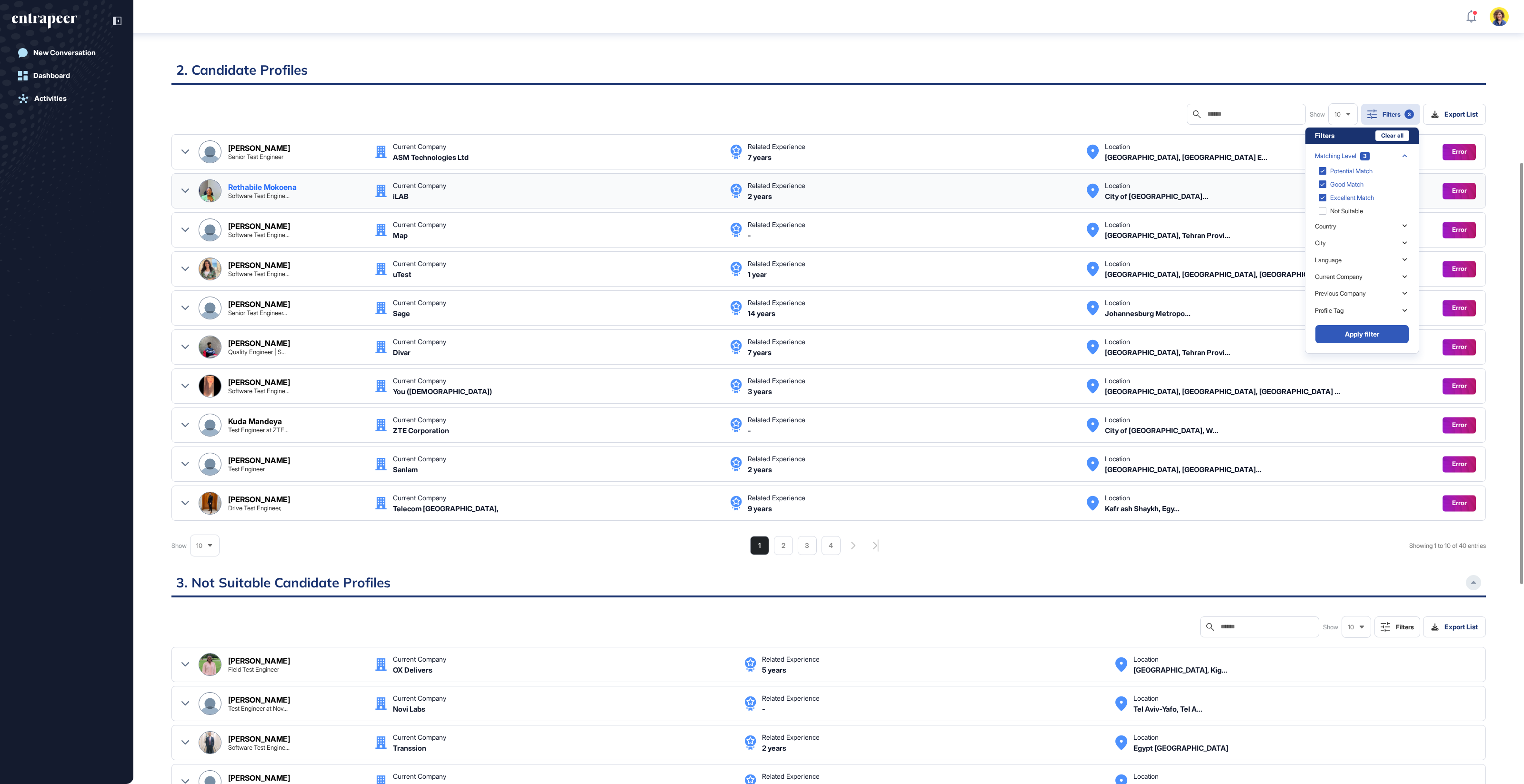
scroll to position [302, 0]
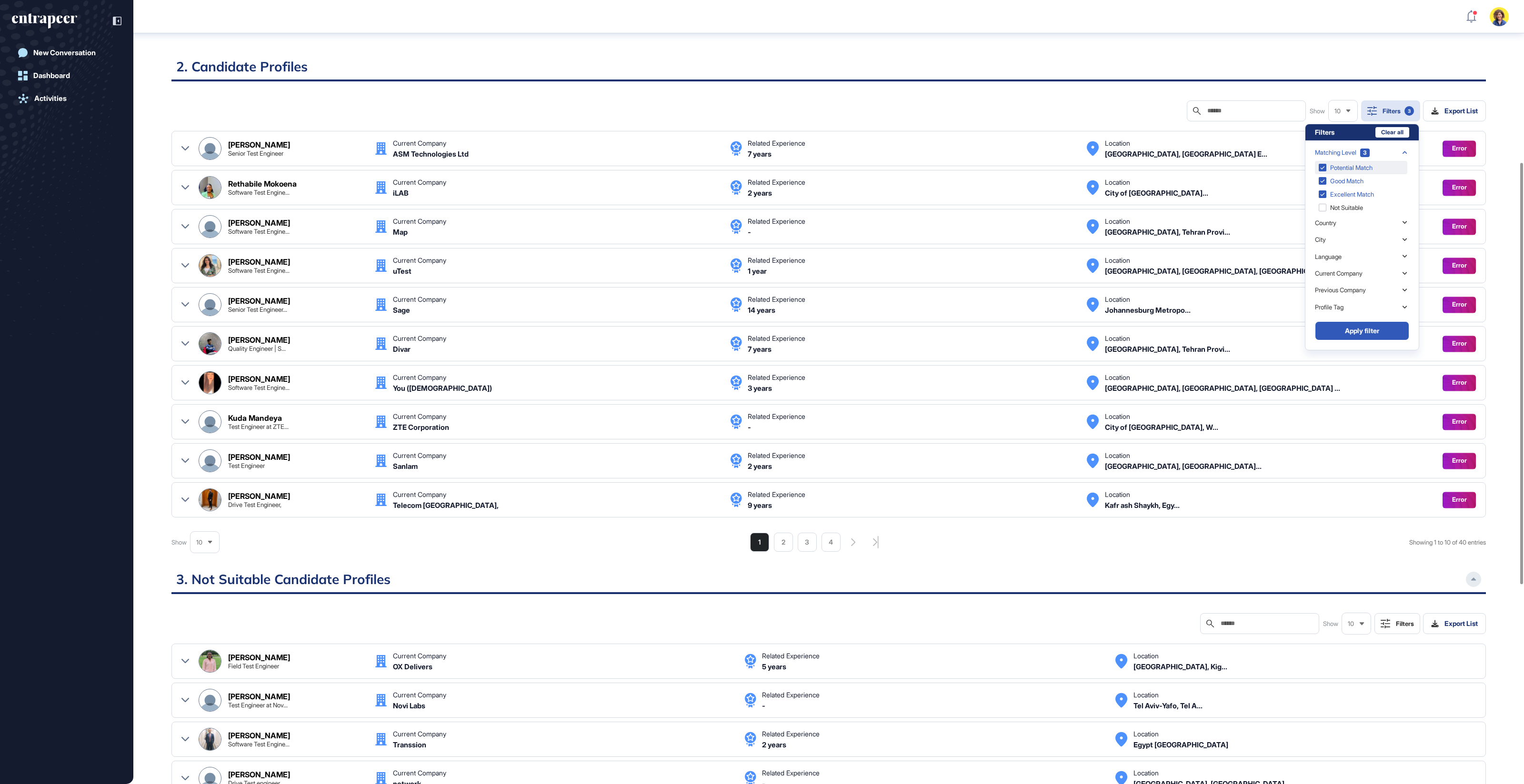
click at [1319, 166] on div "Potential Match" at bounding box center [1361, 167] width 92 height 14
click at [1319, 181] on div "Excellent Match" at bounding box center [1361, 181] width 92 height 14
click at [1322, 165] on div "Good Match" at bounding box center [1361, 167] width 92 height 14
click at [1320, 208] on div "Not Suitable" at bounding box center [1361, 208] width 92 height 14
click at [1369, 331] on button "Apply filter" at bounding box center [1362, 331] width 94 height 19
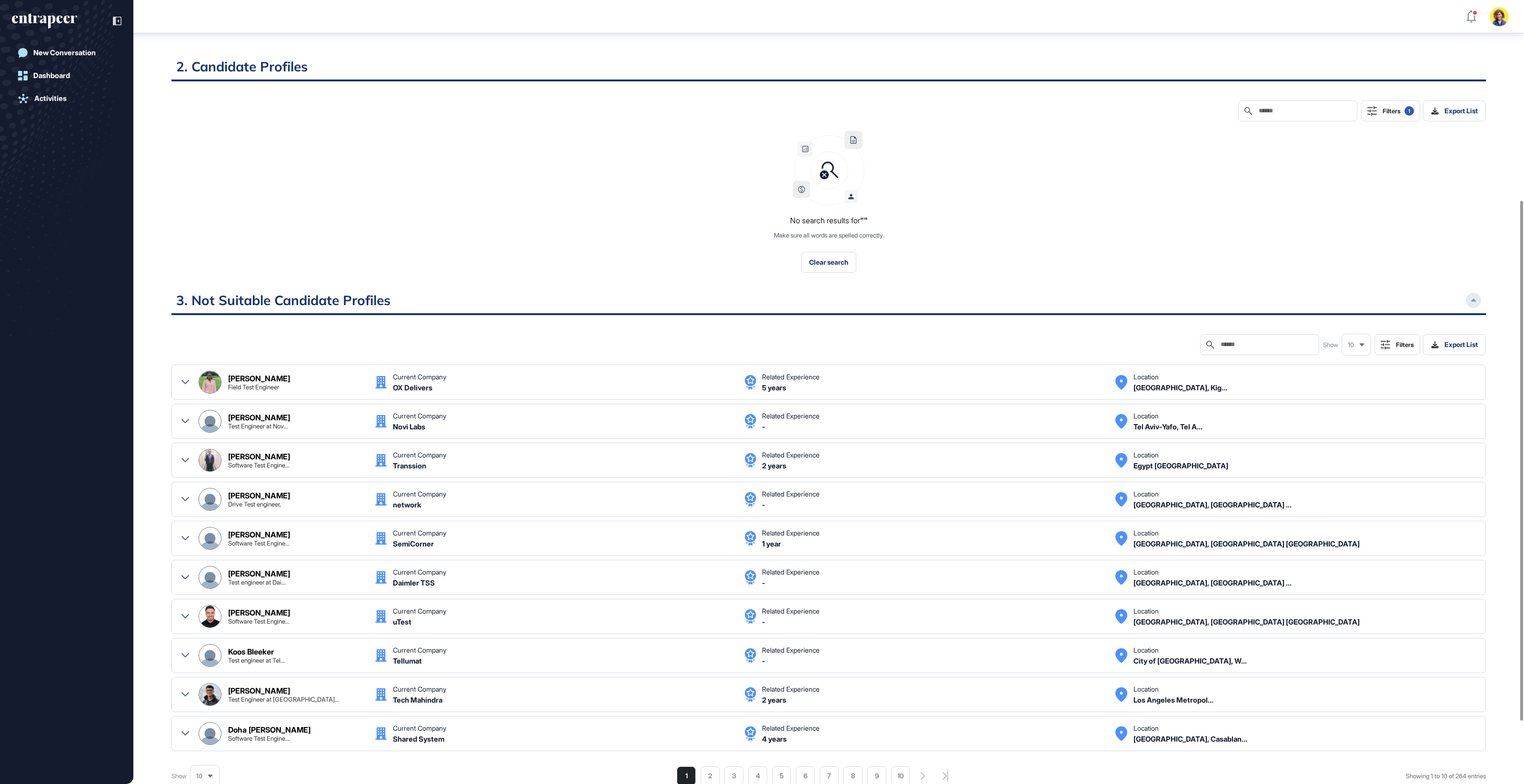
scroll to position [302, 0]
click at [1383, 110] on div "Filters 1" at bounding box center [1398, 111] width 31 height 9
click at [1342, 149] on div "Matching Level 1" at bounding box center [1342, 153] width 53 height 8
click at [1325, 166] on div "Not Suitable" at bounding box center [1361, 166] width 92 height 14
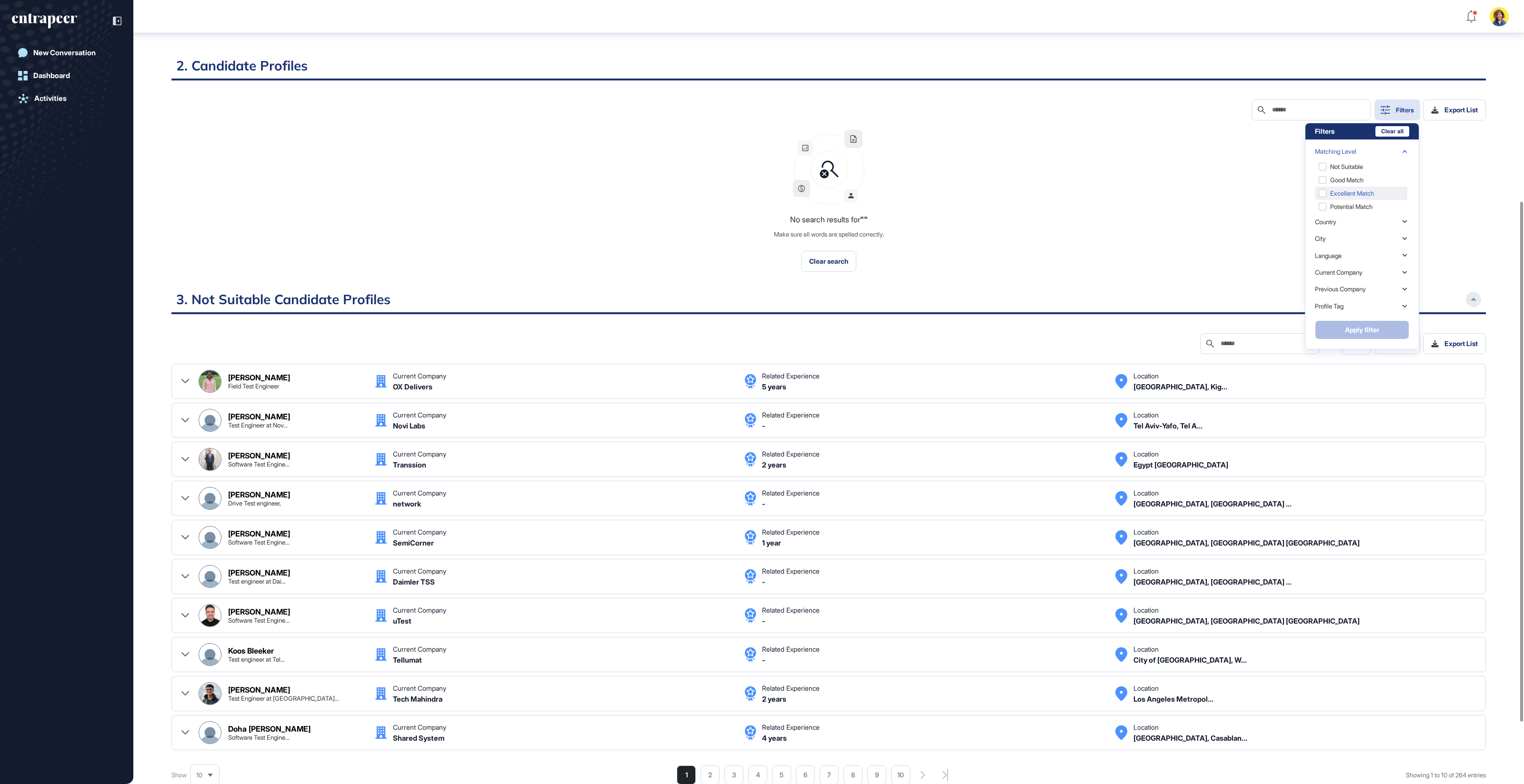
click at [1323, 193] on div "Excellent Match" at bounding box center [1361, 193] width 92 height 14
click at [1322, 190] on div "Good Match" at bounding box center [1361, 193] width 92 height 14
click at [1320, 203] on div "Potential Match" at bounding box center [1361, 206] width 92 height 14
click at [1357, 329] on button "Apply filter" at bounding box center [1362, 330] width 94 height 19
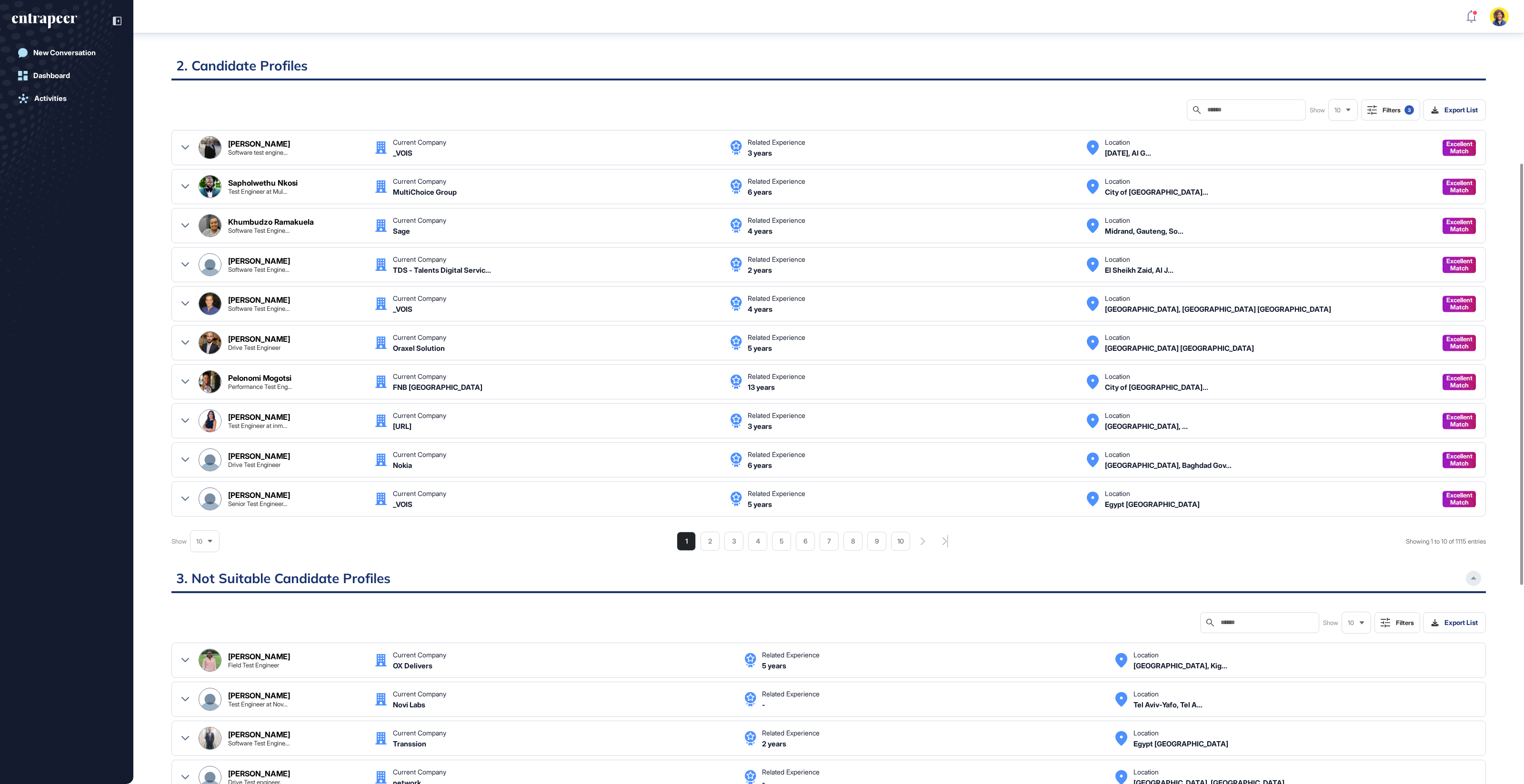
click at [215, 537] on div "10" at bounding box center [205, 541] width 28 height 18
click at [212, 519] on li "75" at bounding box center [205, 524] width 23 height 19
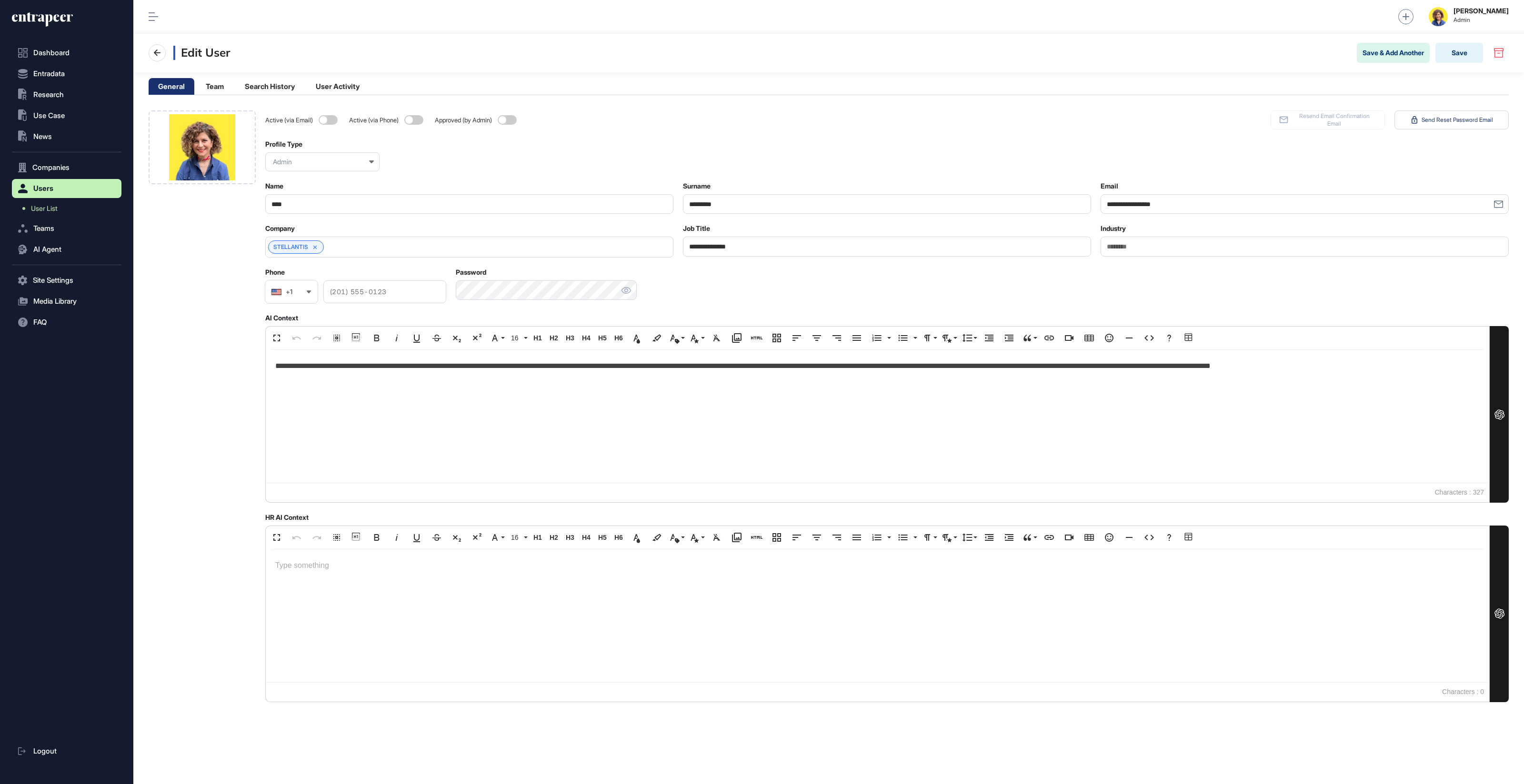
click at [57, 19] on icon at bounding box center [42, 20] width 61 height 15
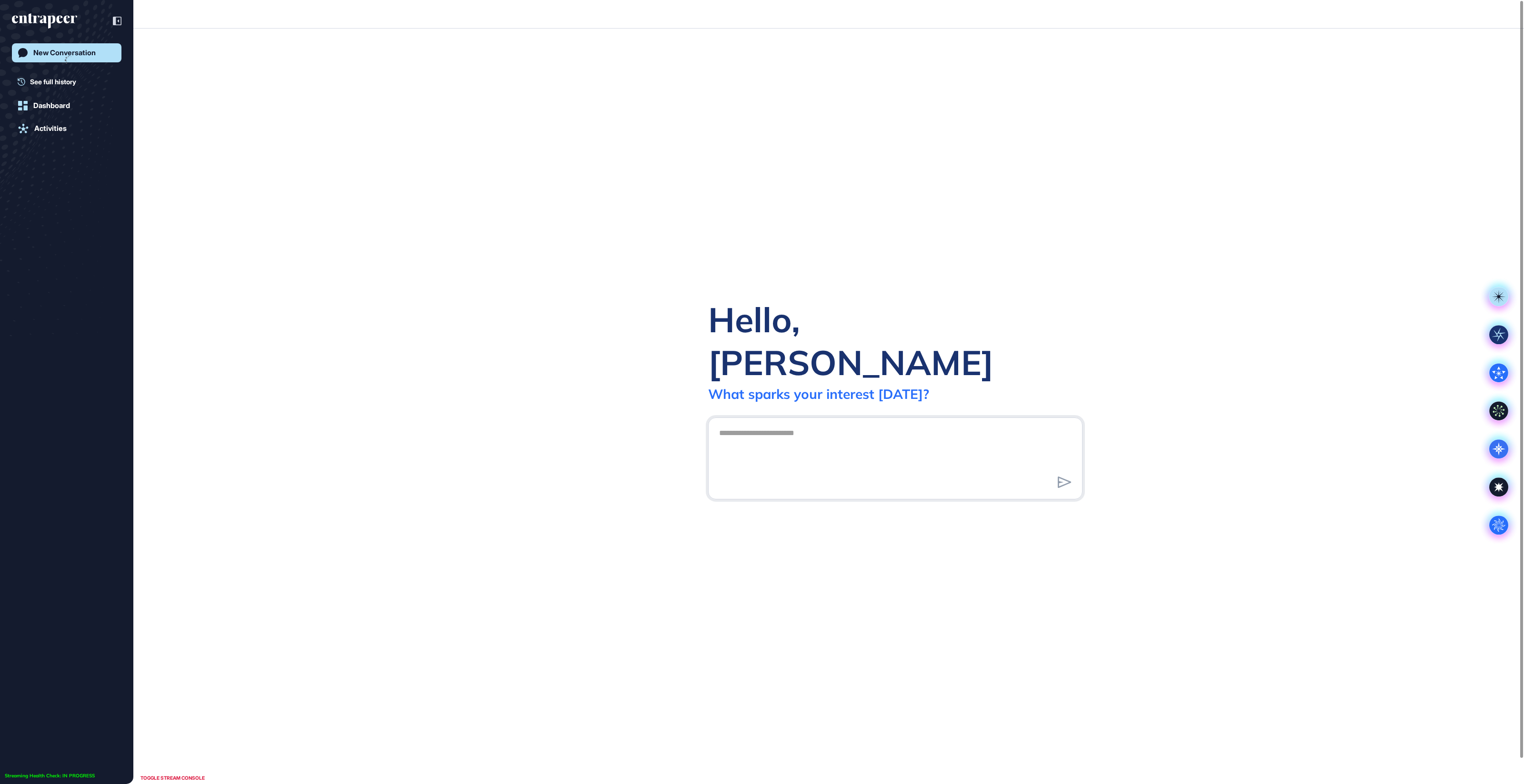
scroll to position [1, 1]
